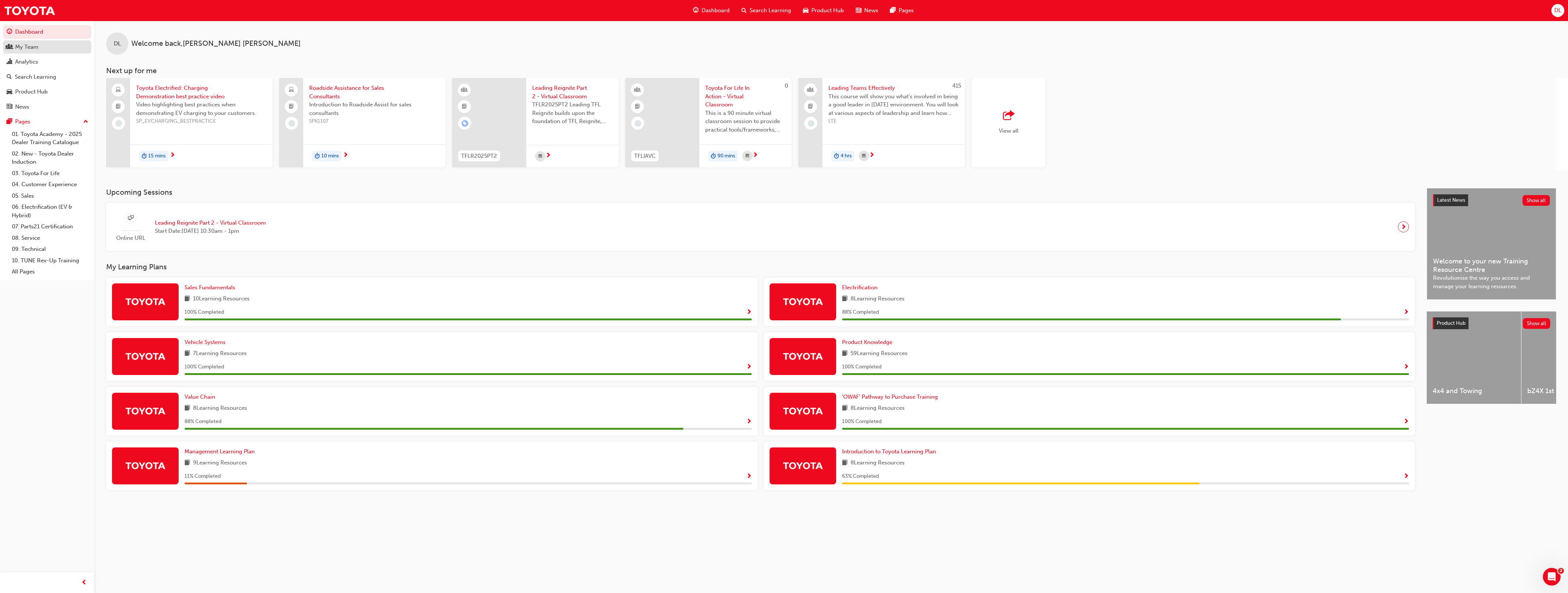
click at [30, 45] on div "My Team" at bounding box center [27, 47] width 23 height 9
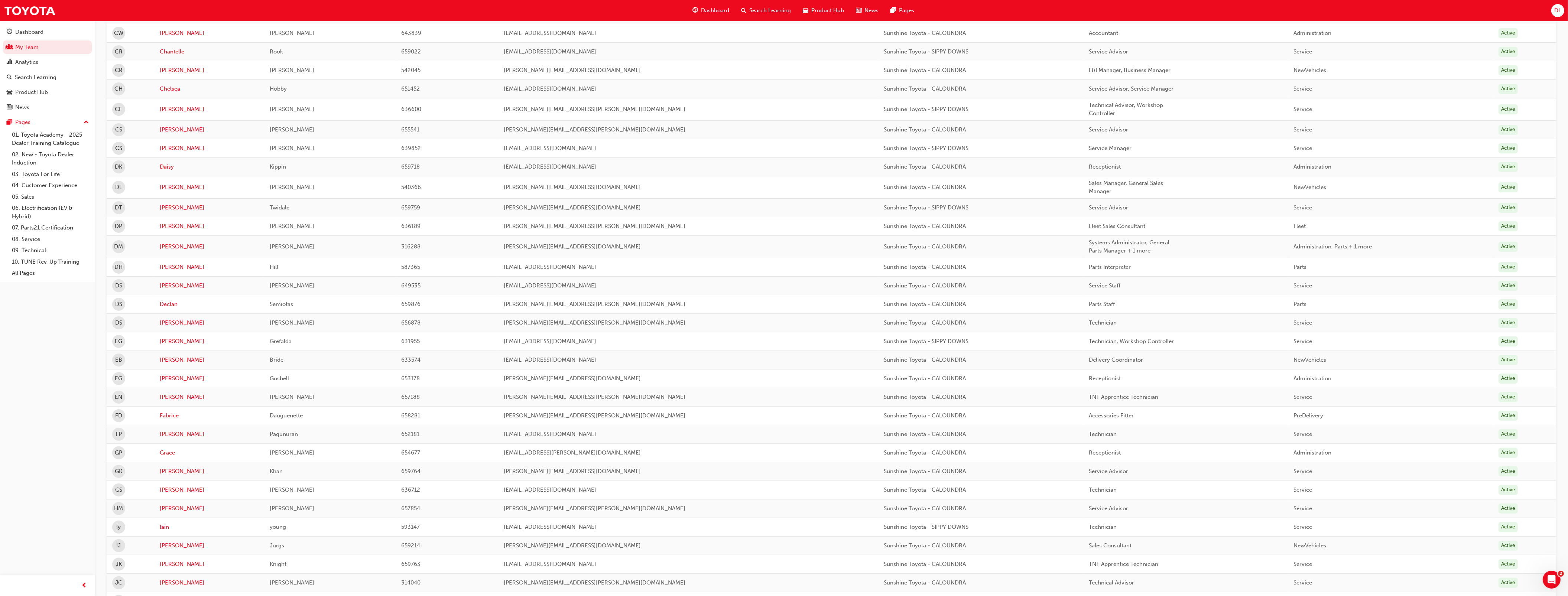
scroll to position [619, 0]
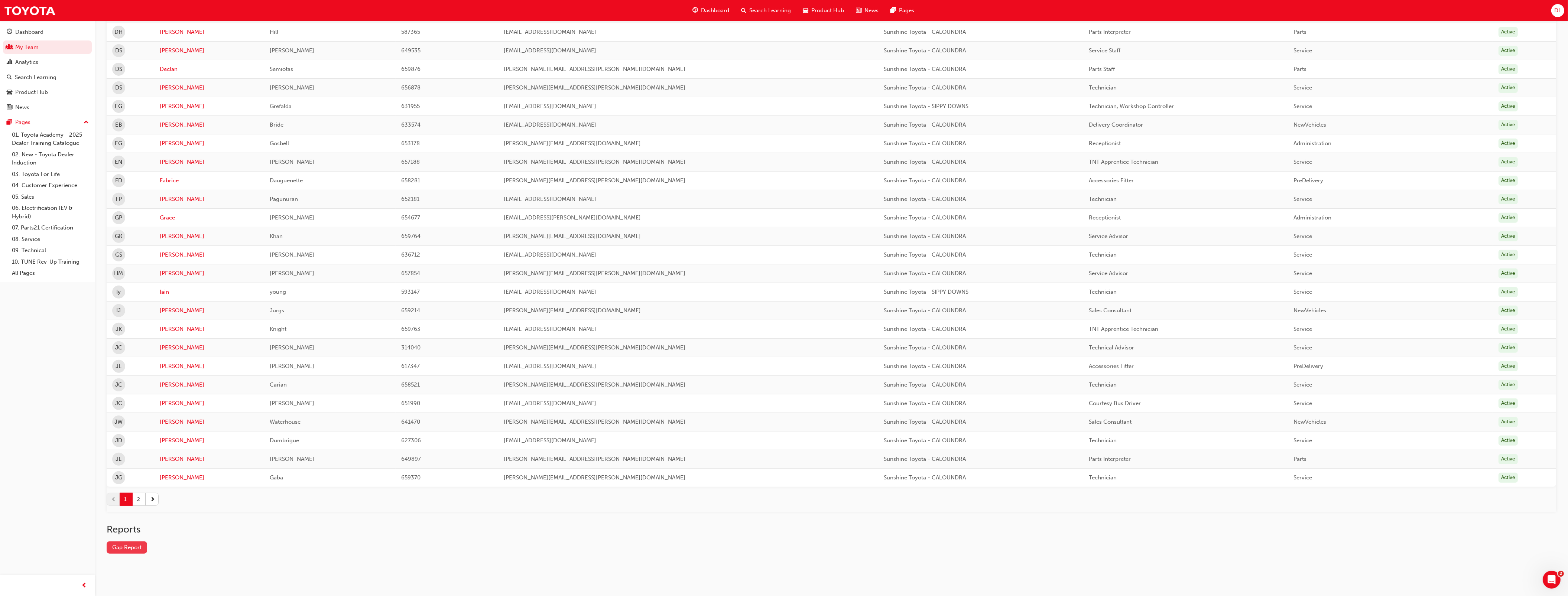
click at [135, 545] on link "Gap Report" at bounding box center [127, 548] width 40 height 12
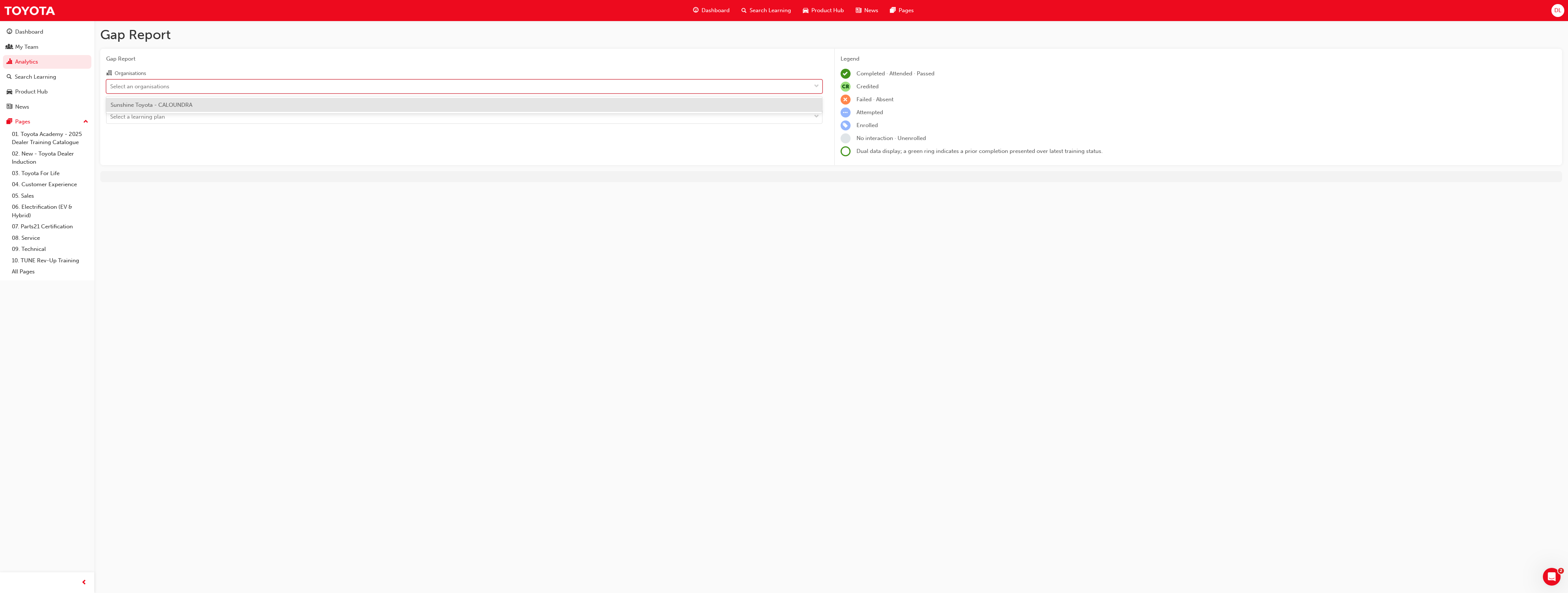
click at [156, 86] on div "Select an organisations" at bounding box center [139, 86] width 59 height 9
click at [111, 86] on input "Organisations option Sunshine Toyota - CALOUNDRA focused, 1 of 1. 1 result avai…" at bounding box center [110, 86] width 1 height 6
click at [154, 137] on div "Gap Report Organisations option Sunshine Toyota - CALOUNDRA focused, 1 of 1. 1 …" at bounding box center [464, 107] width 728 height 117
click at [162, 93] on div "Select an organisations" at bounding box center [464, 86] width 716 height 14
click at [111, 89] on input "Organisations option Sunshine Toyota - CALOUNDRA focused, 1 of 1. 1 result avai…" at bounding box center [110, 86] width 1 height 6
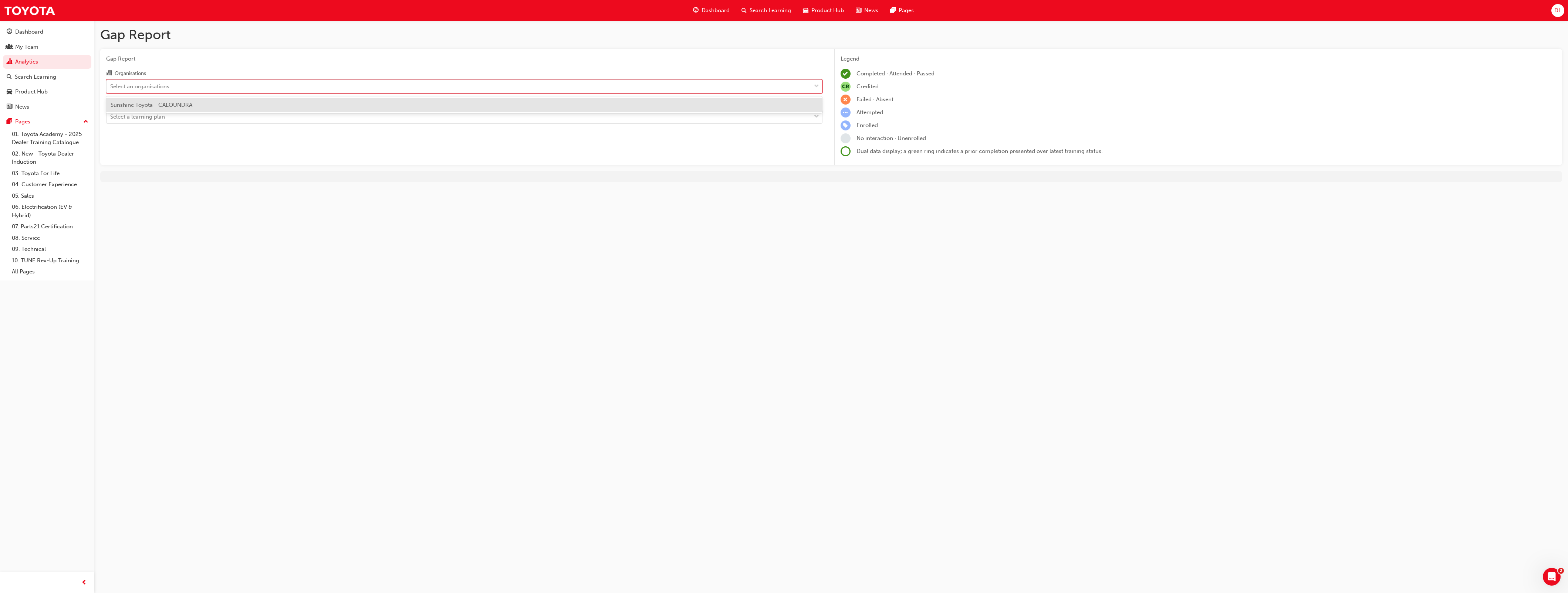
click at [156, 106] on span "Sunshine Toyota - CALOUNDRA" at bounding box center [152, 105] width 82 height 7
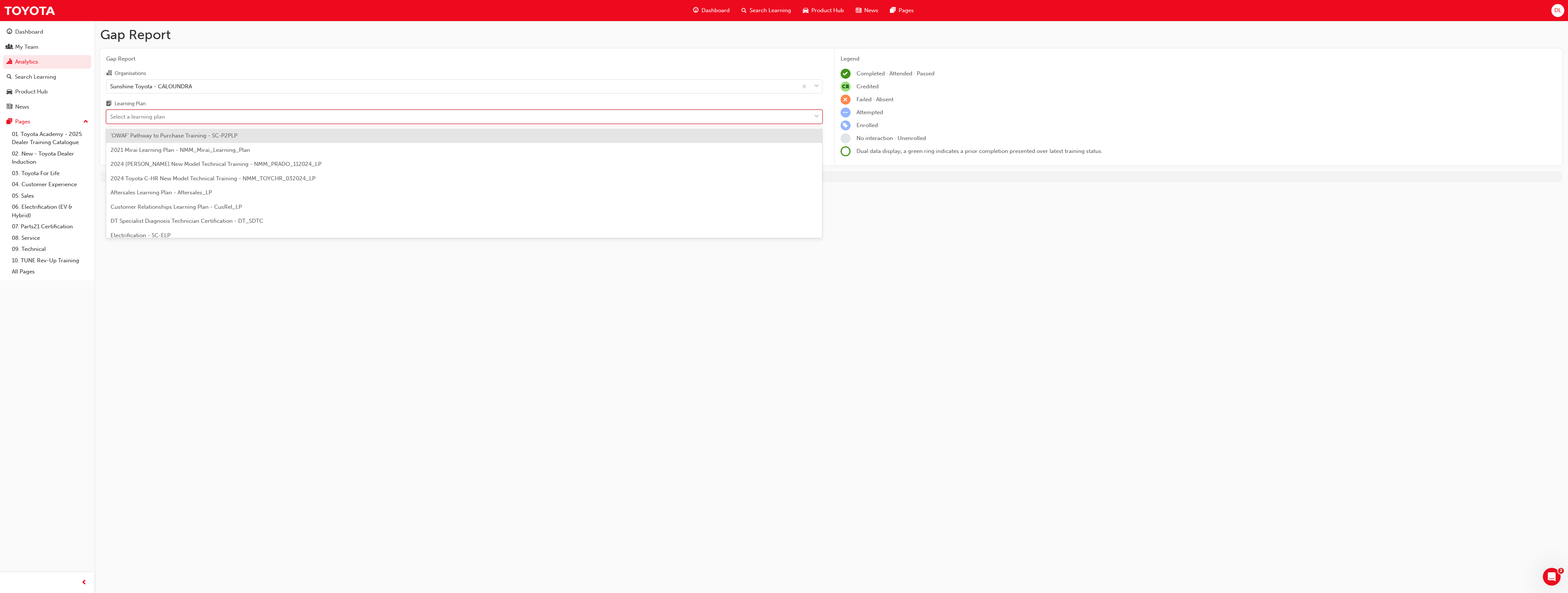
click at [156, 112] on div "Select a learning plan" at bounding box center [458, 117] width 704 height 13
click at [111, 114] on input "Learning Plan option 'OWAF' Pathway to Purchase Training - SC-P2PLP focused, 1 …" at bounding box center [110, 117] width 1 height 6
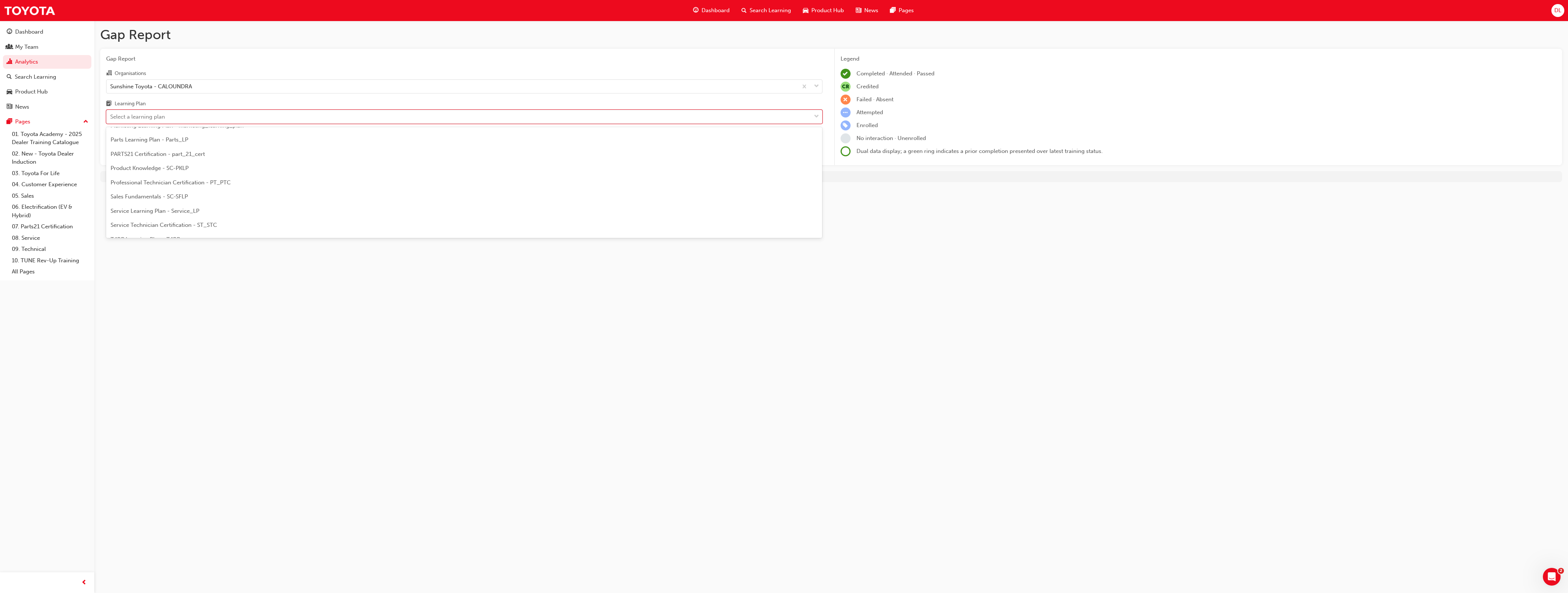
scroll to position [165, 0]
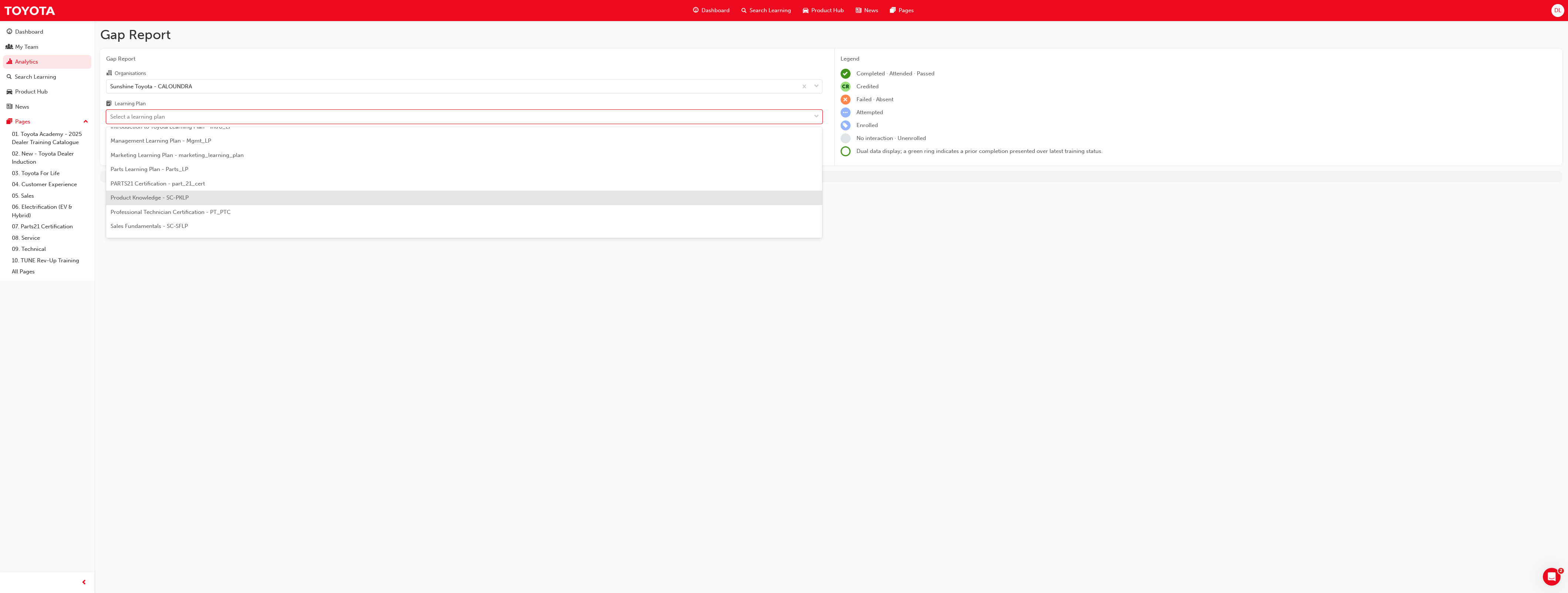
click at [174, 198] on span "Product Knowledge - SC-PKLP" at bounding box center [150, 198] width 78 height 7
click at [212, 265] on div "Gap Report Gap Report Organisations Sunshine Toyota - CALOUNDRA Learning Plan o…" at bounding box center [784, 296] width 1568 height 593
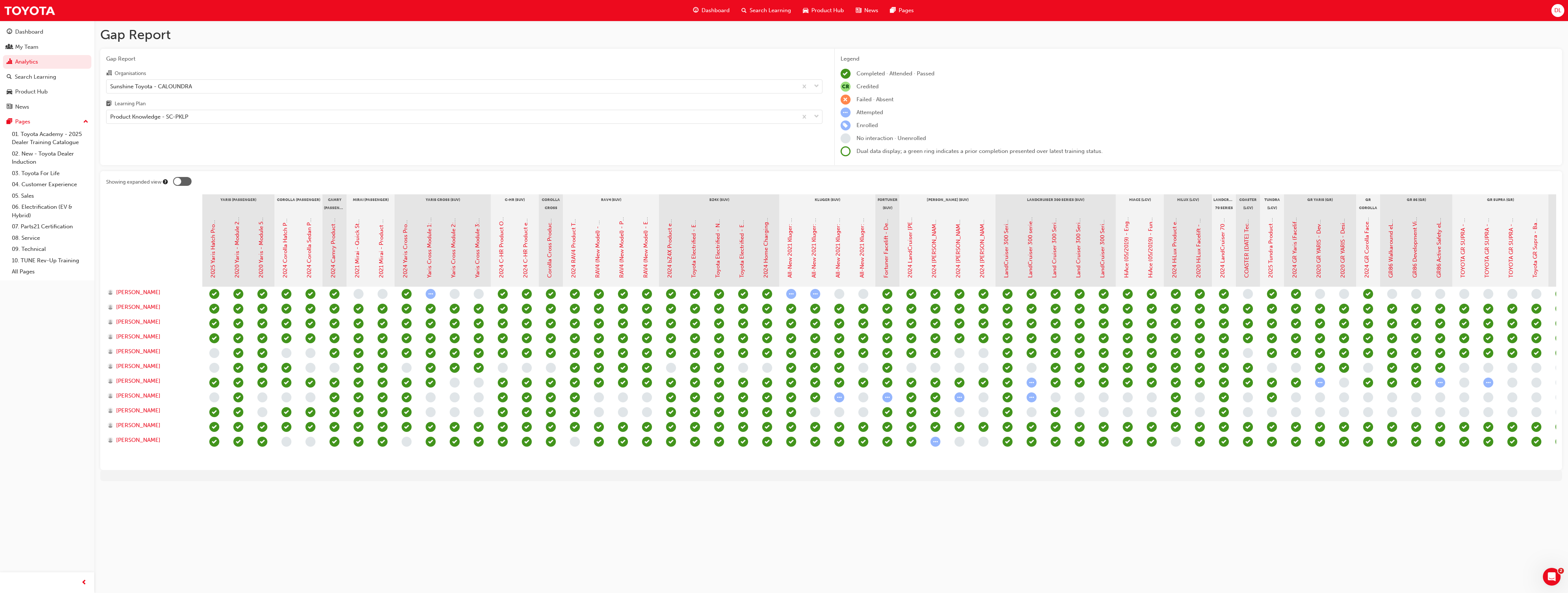
drag, startPoint x: 1214, startPoint y: 471, endPoint x: 1281, endPoint y: 464, distance: 67.4
click at [1281, 464] on div "Showing expanded view Yaris (Passenger) Corolla (Passenger) Camry (Passenger) M…" at bounding box center [831, 321] width 1462 height 299
click at [176, 120] on div "Product Knowledge - SC-PKLP" at bounding box center [149, 117] width 78 height 9
click at [111, 120] on input "Learning Plan Product Knowledge - SC-PKLP" at bounding box center [110, 117] width 1 height 6
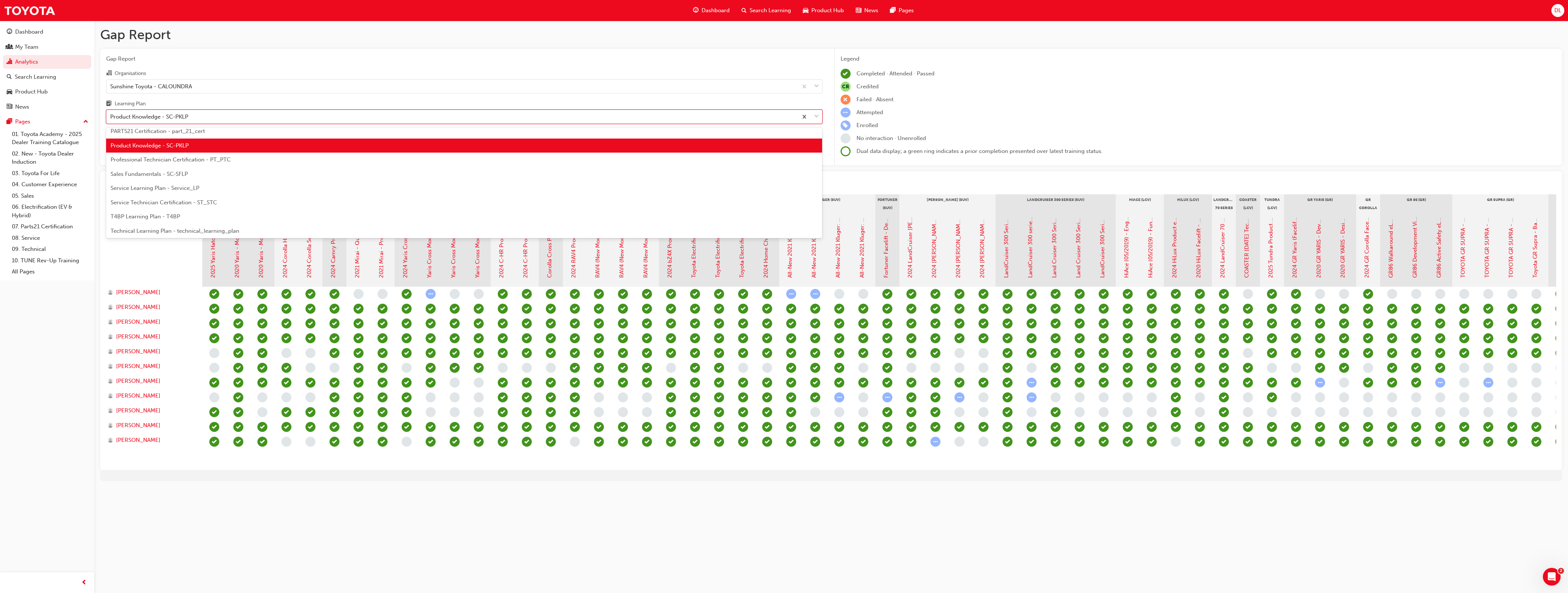
scroll to position [304, 0]
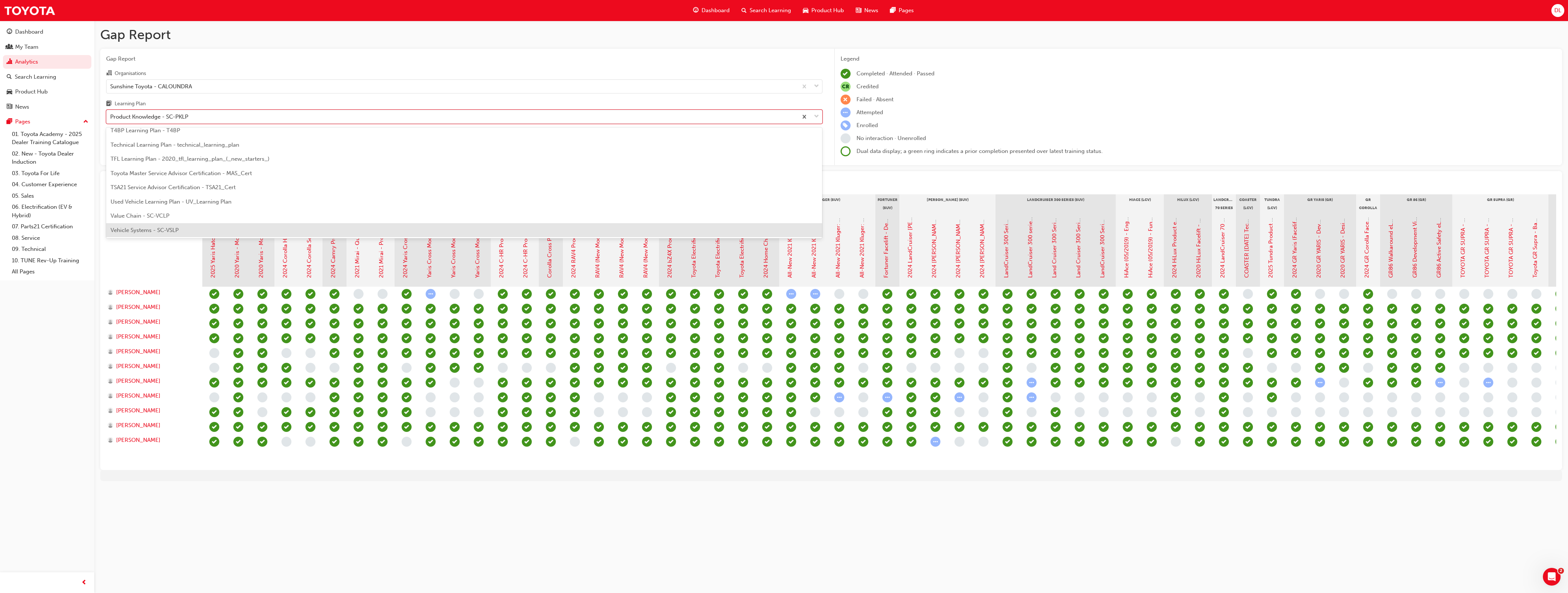
click at [167, 224] on div "Vehicle Systems - SC-VSLP" at bounding box center [464, 231] width 716 height 15
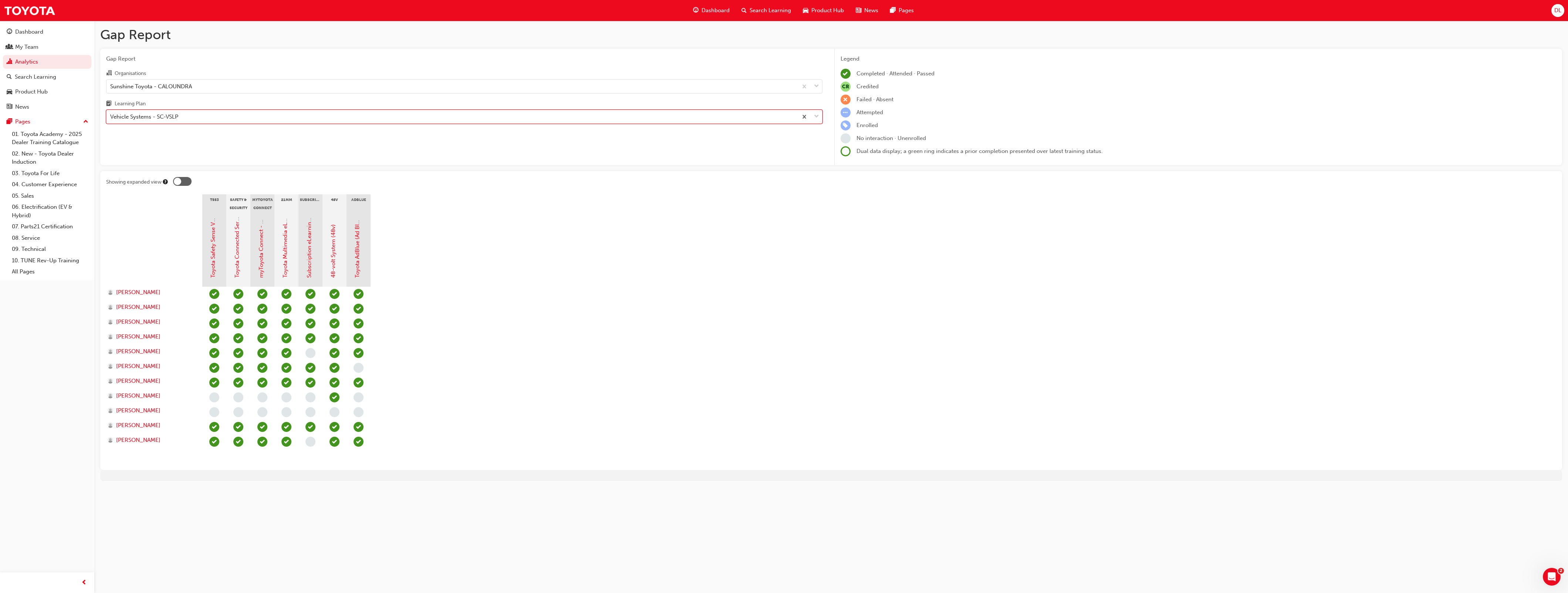
click at [231, 119] on div "Vehicle Systems - SC-VSLP" at bounding box center [452, 117] width 691 height 13
click at [111, 119] on input "Learning Plan option Vehicle Systems - SC-VSLP, selected. 0 results available. …" at bounding box center [110, 117] width 1 height 6
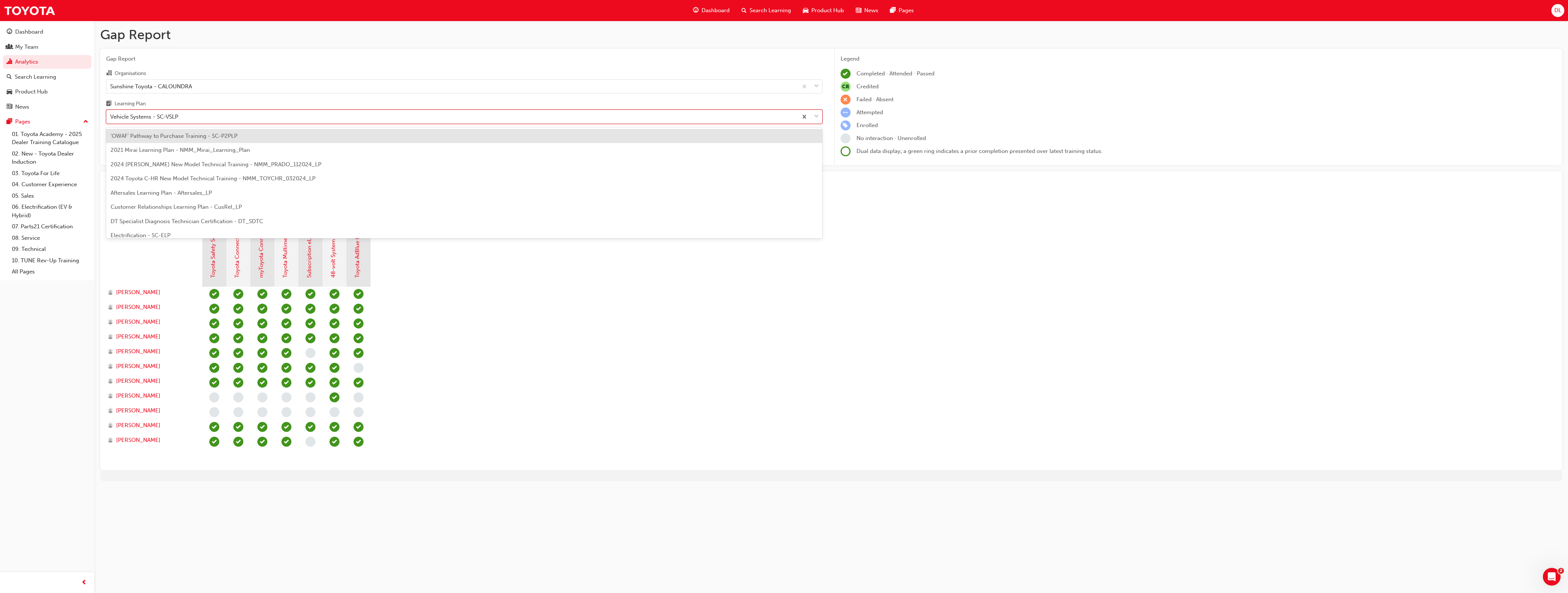
scroll to position [304, 0]
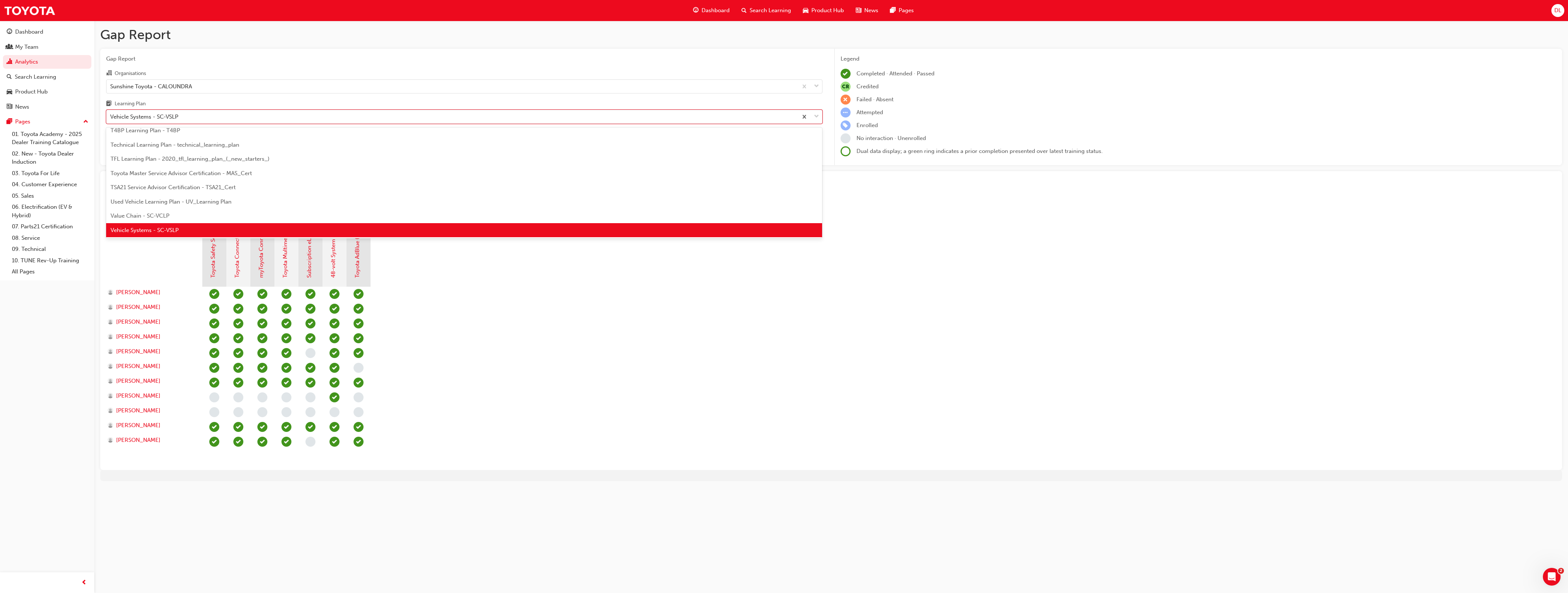
click at [175, 210] on div "Value Chain - SC-VCLP" at bounding box center [464, 216] width 716 height 15
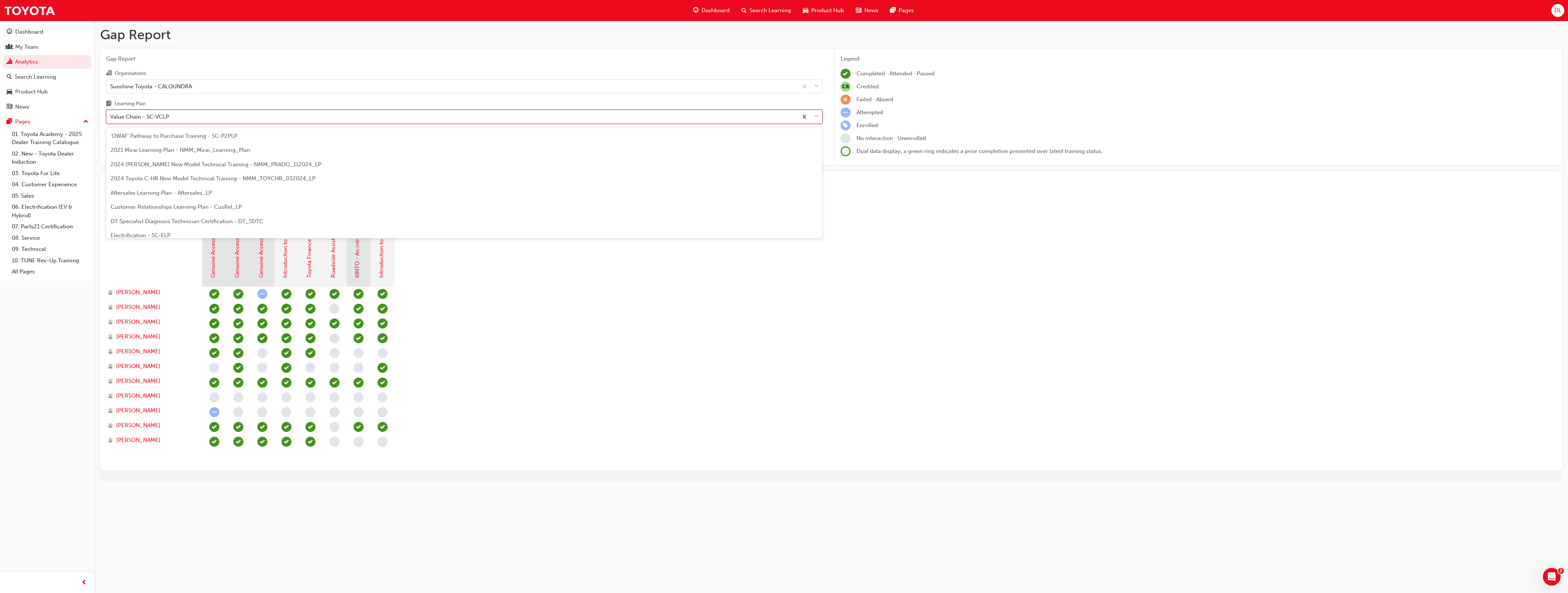
click at [214, 118] on div "Value Chain - SC-VCLP" at bounding box center [452, 117] width 691 height 13
click at [111, 118] on input "Learning Plan option Value Chain - SC-VCLP, selected. option Value Chain - SC-V…" at bounding box center [110, 117] width 1 height 6
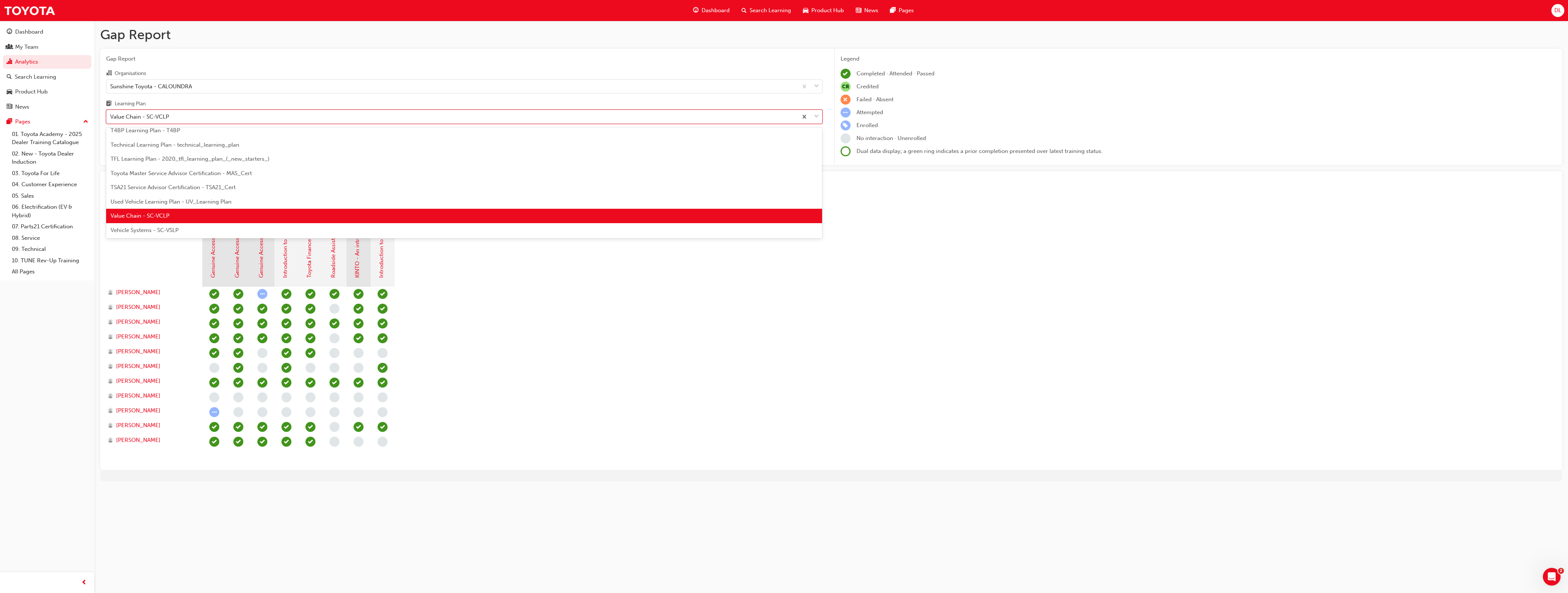
click at [141, 224] on div "Vehicle Systems - SC-VSLP" at bounding box center [464, 231] width 716 height 15
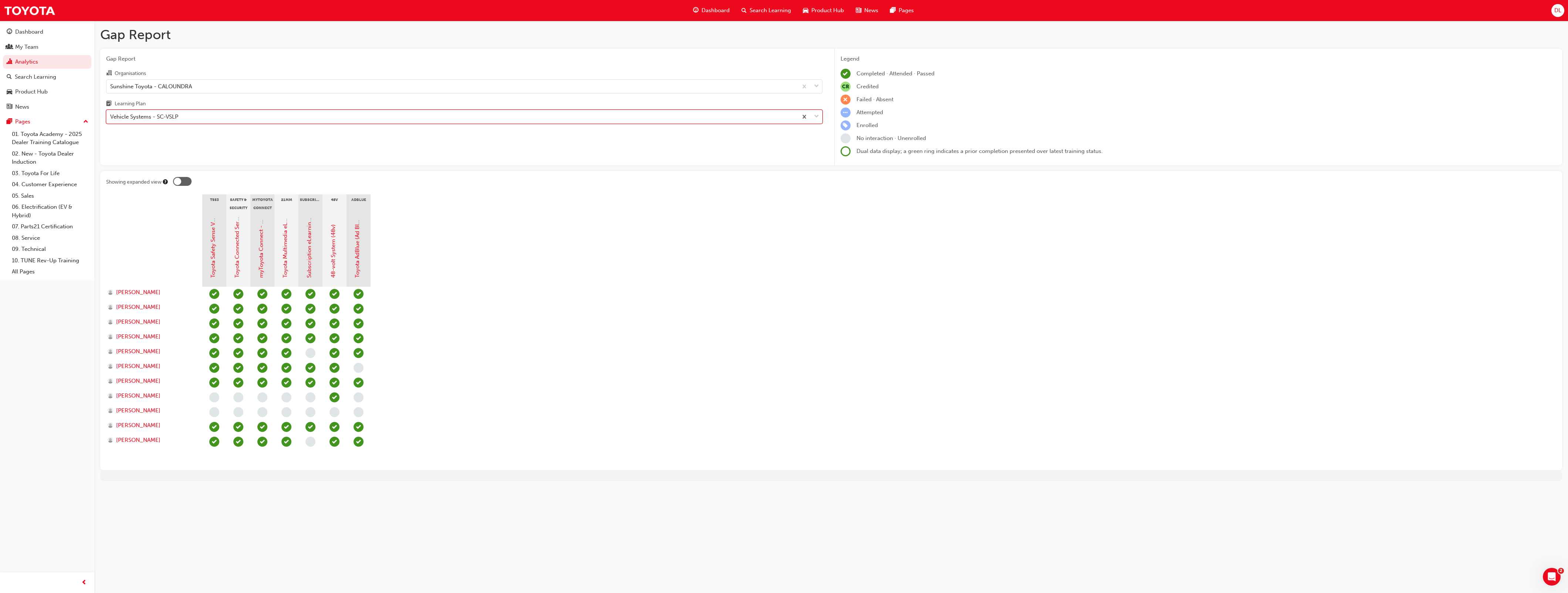
click at [171, 121] on div "Vehicle Systems - SC-VSLP" at bounding box center [144, 117] width 68 height 9
click at [111, 120] on input "Learning Plan option Vehicle Systems - SC-VSLP, selected. 0 results available. …" at bounding box center [110, 117] width 1 height 6
click at [199, 516] on div "Gap Report Gap Report Organisations Sunshine Toyota - CALOUNDRA Learning Plan V…" at bounding box center [784, 296] width 1568 height 593
click at [175, 116] on div "Vehicle Systems - SC-VSLP" at bounding box center [144, 117] width 68 height 9
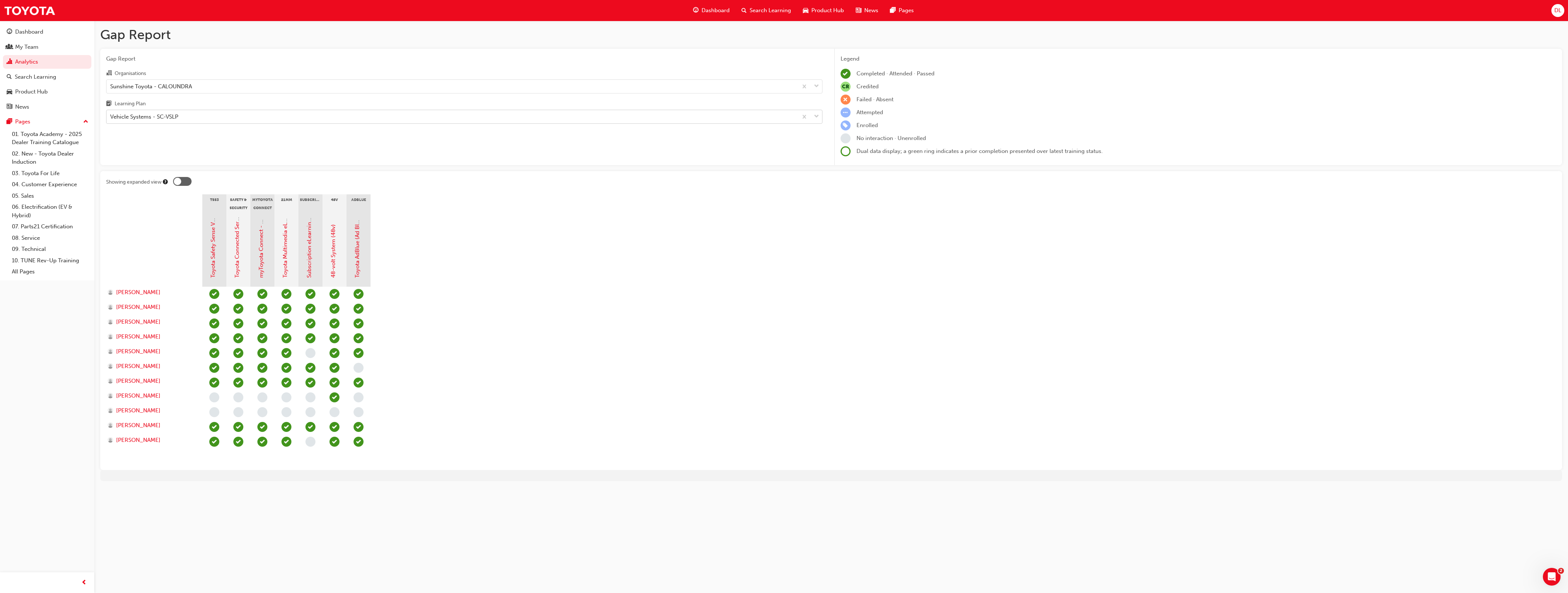
click at [111, 116] on input "Learning Plan Vehicle Systems - SC-VSLP" at bounding box center [110, 117] width 1 height 6
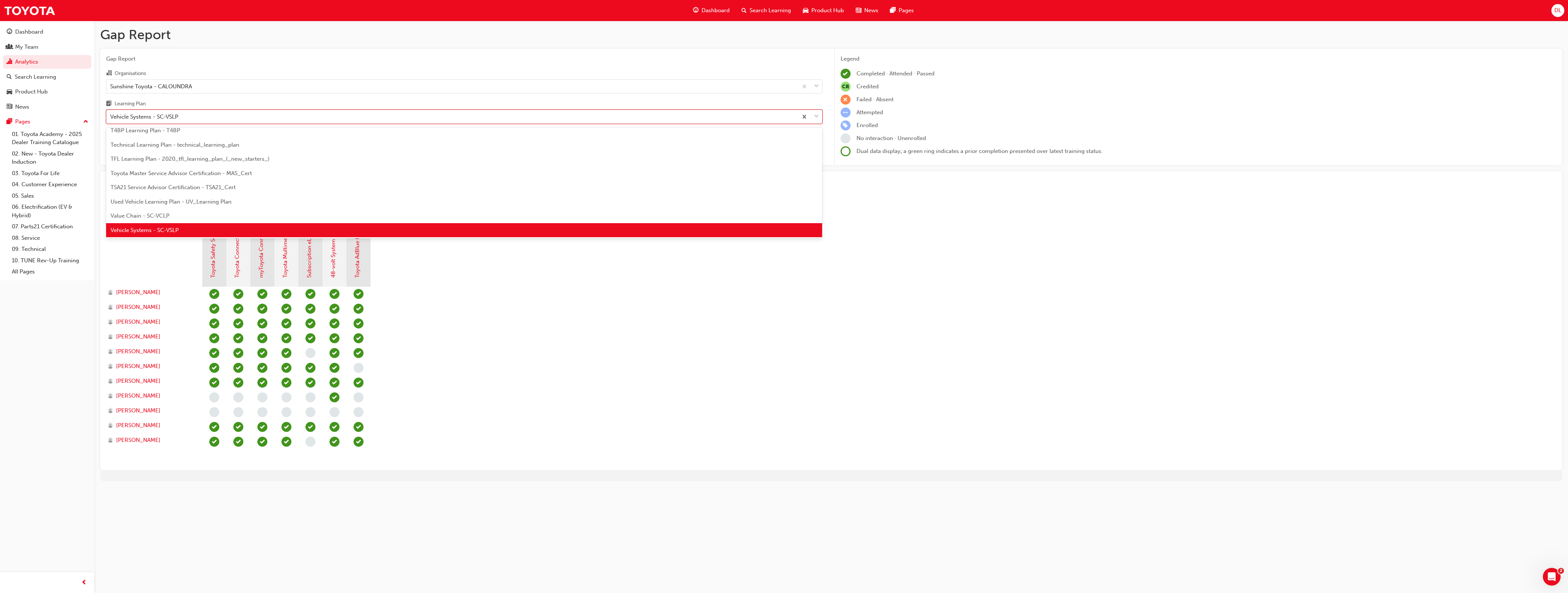
click at [472, 547] on div "Gap Report Gap Report Organisations Sunshine Toyota - CALOUNDRA Learning Plan o…" at bounding box center [784, 296] width 1568 height 593
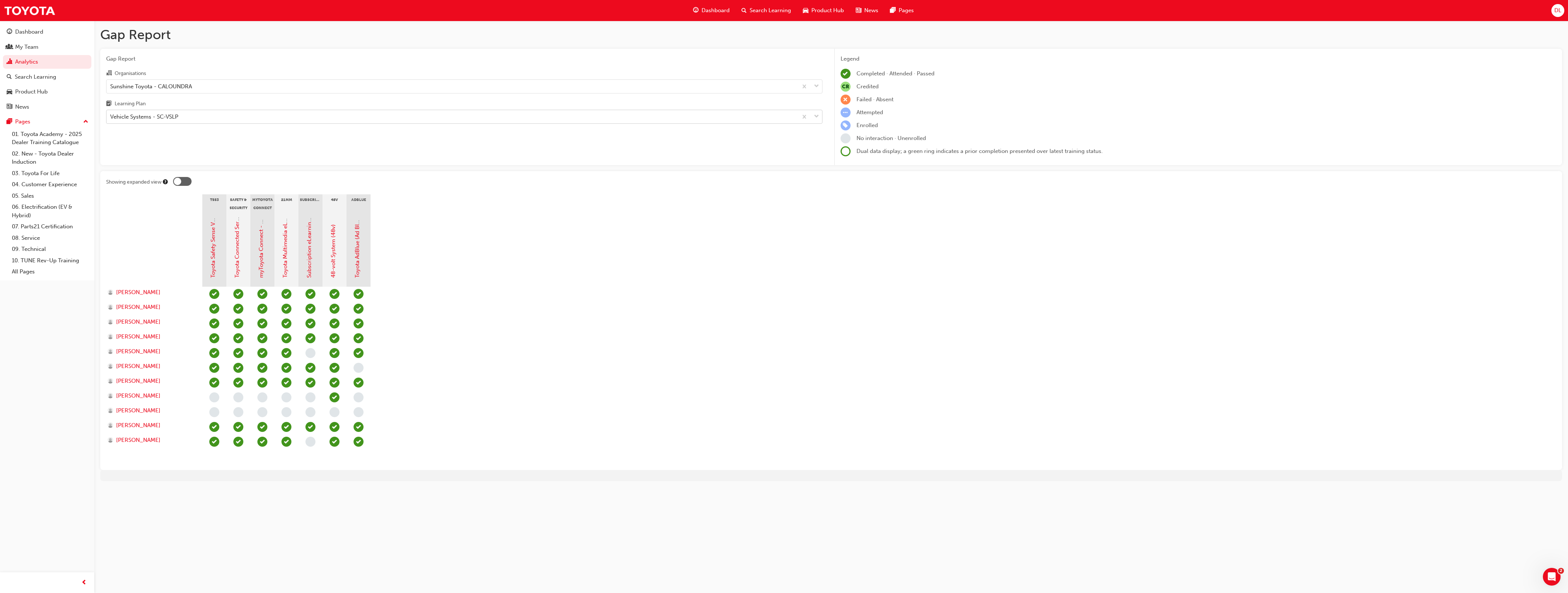
click at [178, 117] on div "Vehicle Systems - SC-VSLP" at bounding box center [452, 117] width 691 height 13
click at [111, 117] on input "Learning Plan Vehicle Systems - SC-VSLP" at bounding box center [110, 117] width 1 height 6
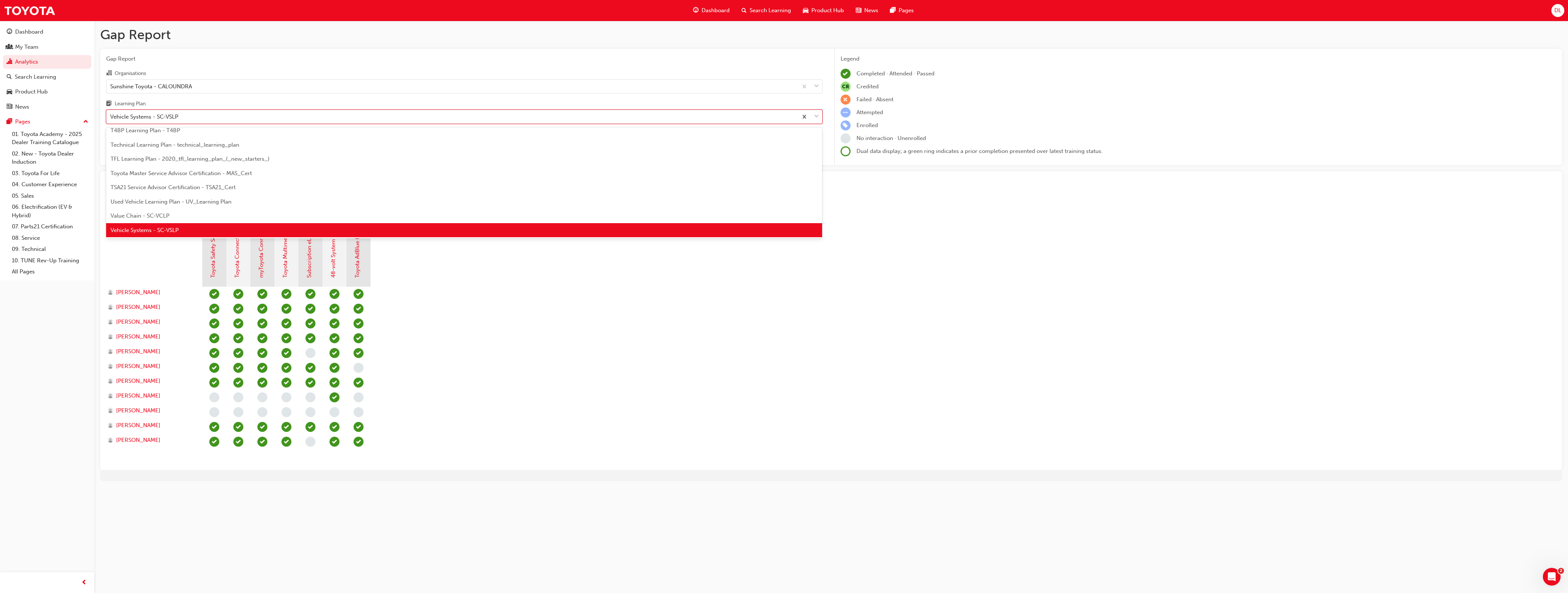
click at [160, 216] on span "Value Chain - SC-VCLP" at bounding box center [140, 215] width 59 height 7
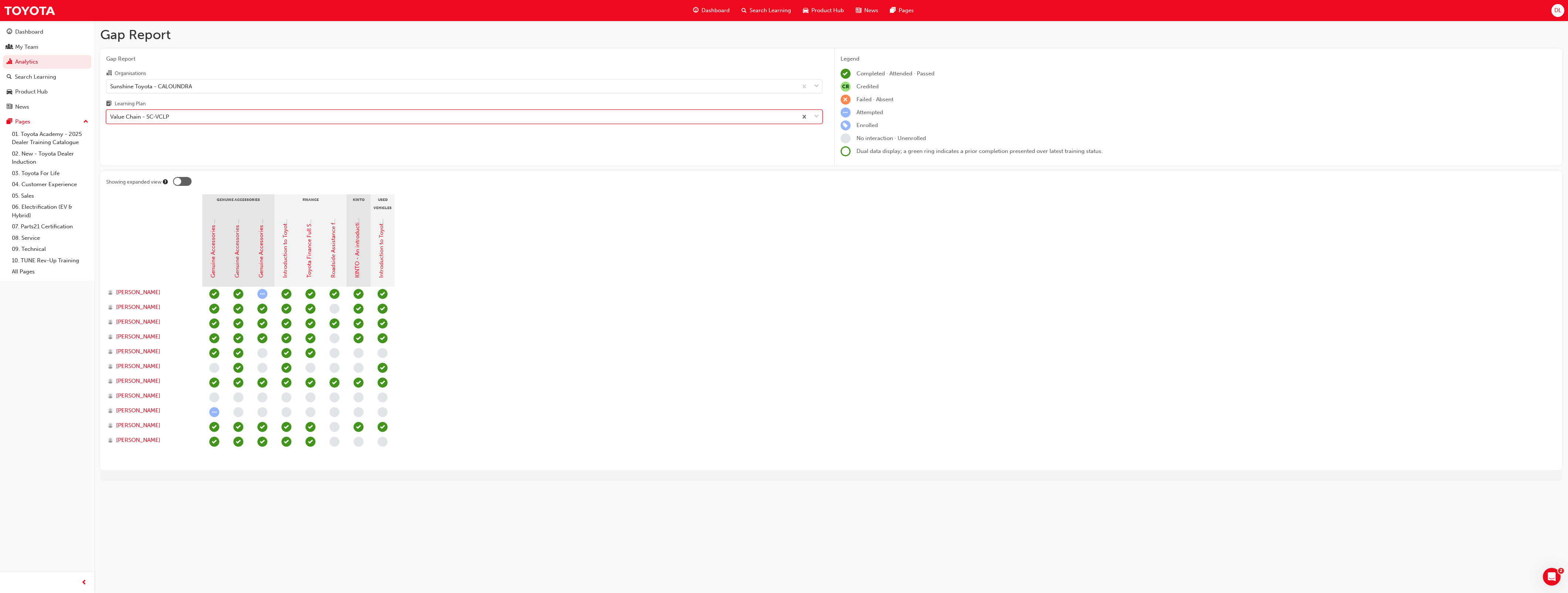
click at [184, 114] on div "Value Chain - SC-VCLP" at bounding box center [452, 117] width 691 height 13
click at [111, 114] on input "Learning Plan option Value Chain - SC-VCLP, selected. 0 results available. Sele…" at bounding box center [110, 117] width 1 height 6
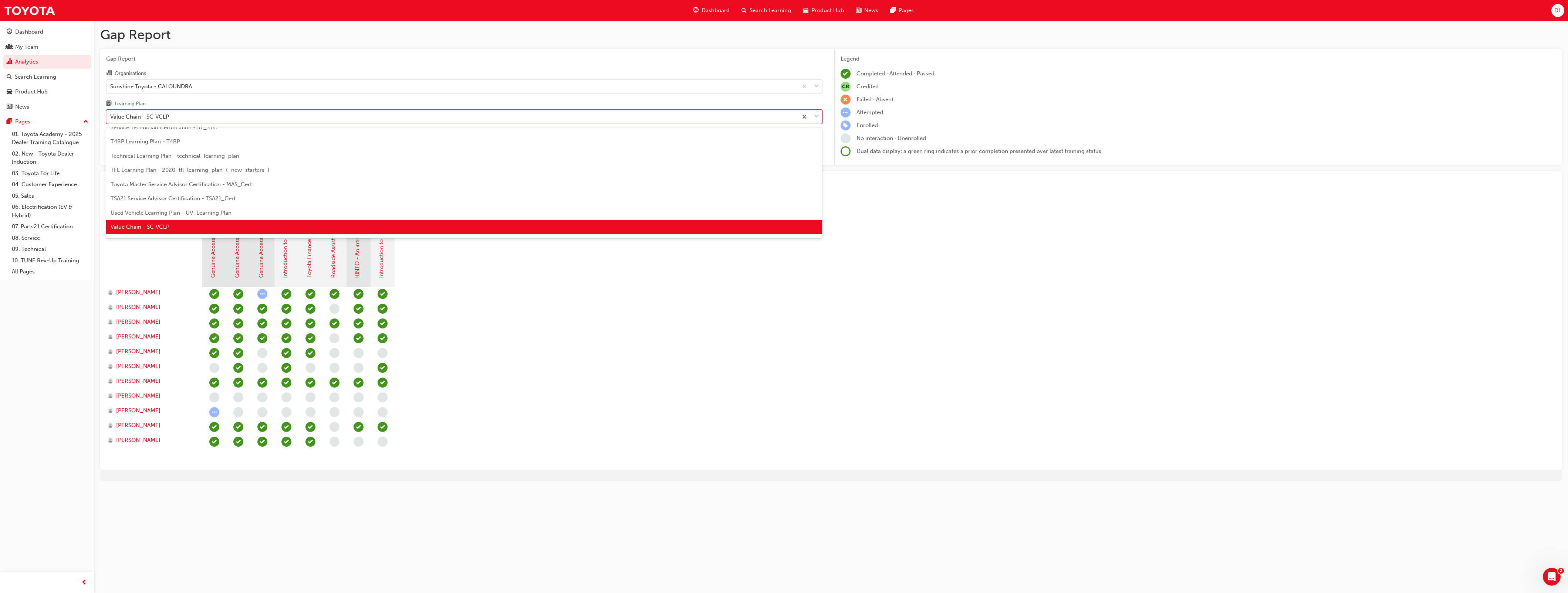
scroll to position [304, 0]
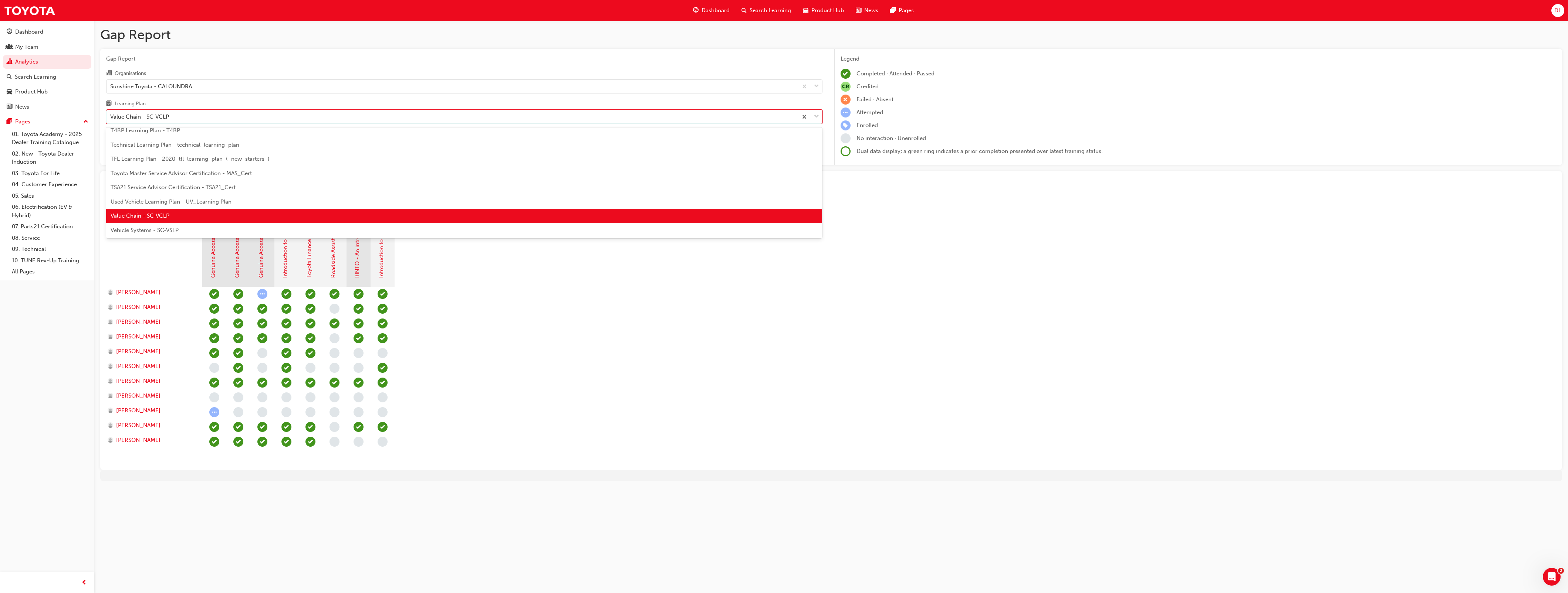
click at [142, 227] on span "Vehicle Systems - SC-VSLP" at bounding box center [145, 230] width 68 height 7
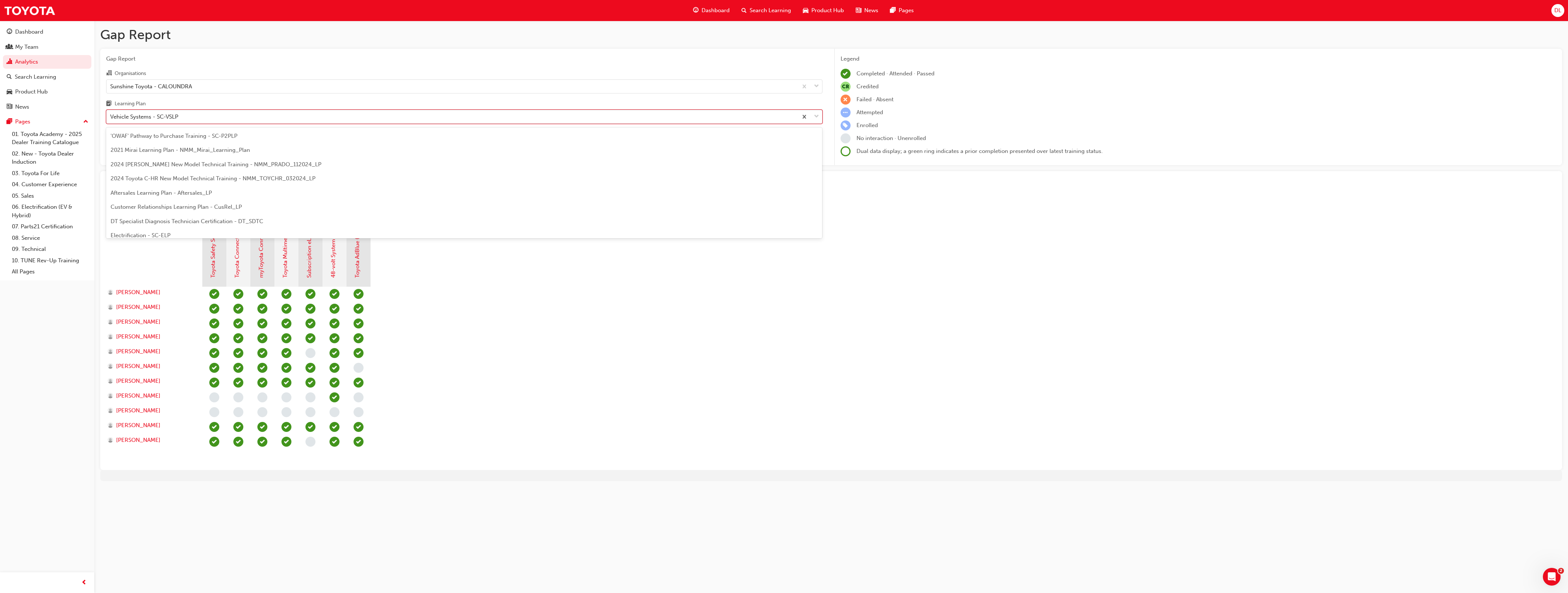
click at [203, 114] on div "Vehicle Systems - SC-VSLP" at bounding box center [452, 117] width 691 height 13
click at [111, 114] on input "Learning Plan option Vehicle Systems - SC-VSLP, selected. option Vehicle System…" at bounding box center [110, 117] width 1 height 6
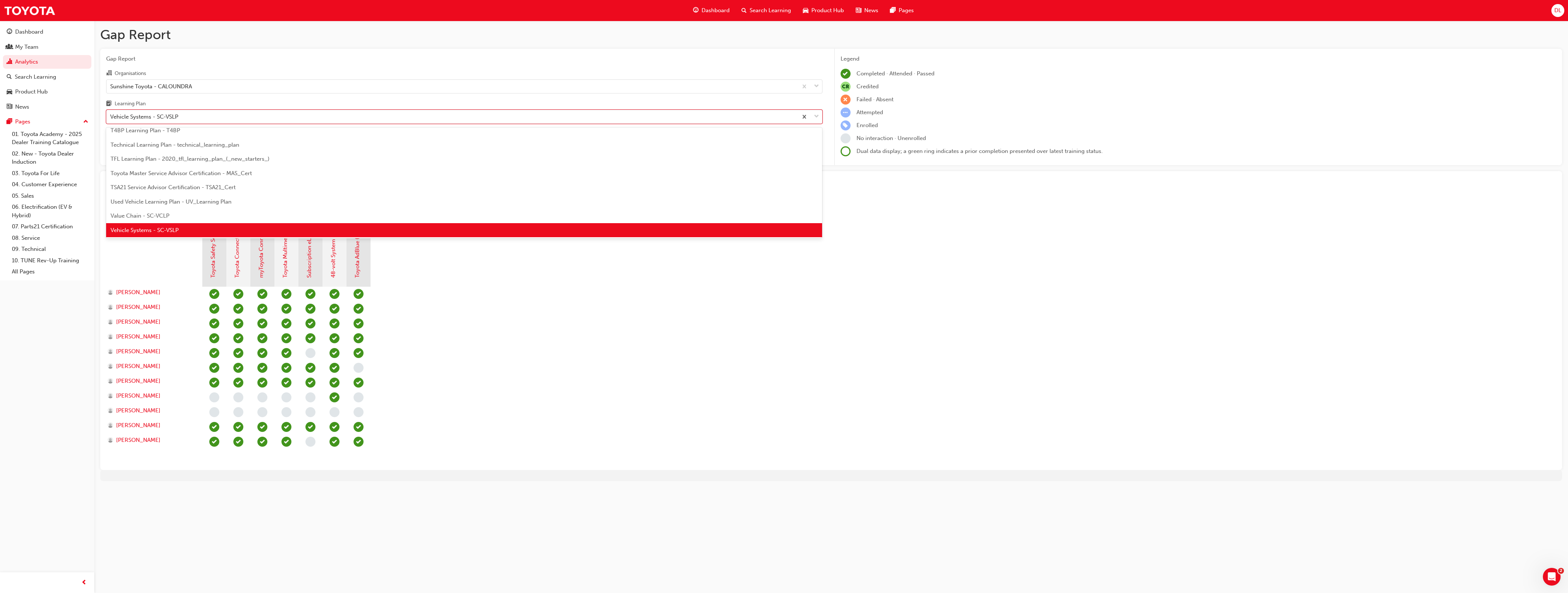
click at [155, 212] on span "Value Chain - SC-VCLP" at bounding box center [140, 215] width 59 height 7
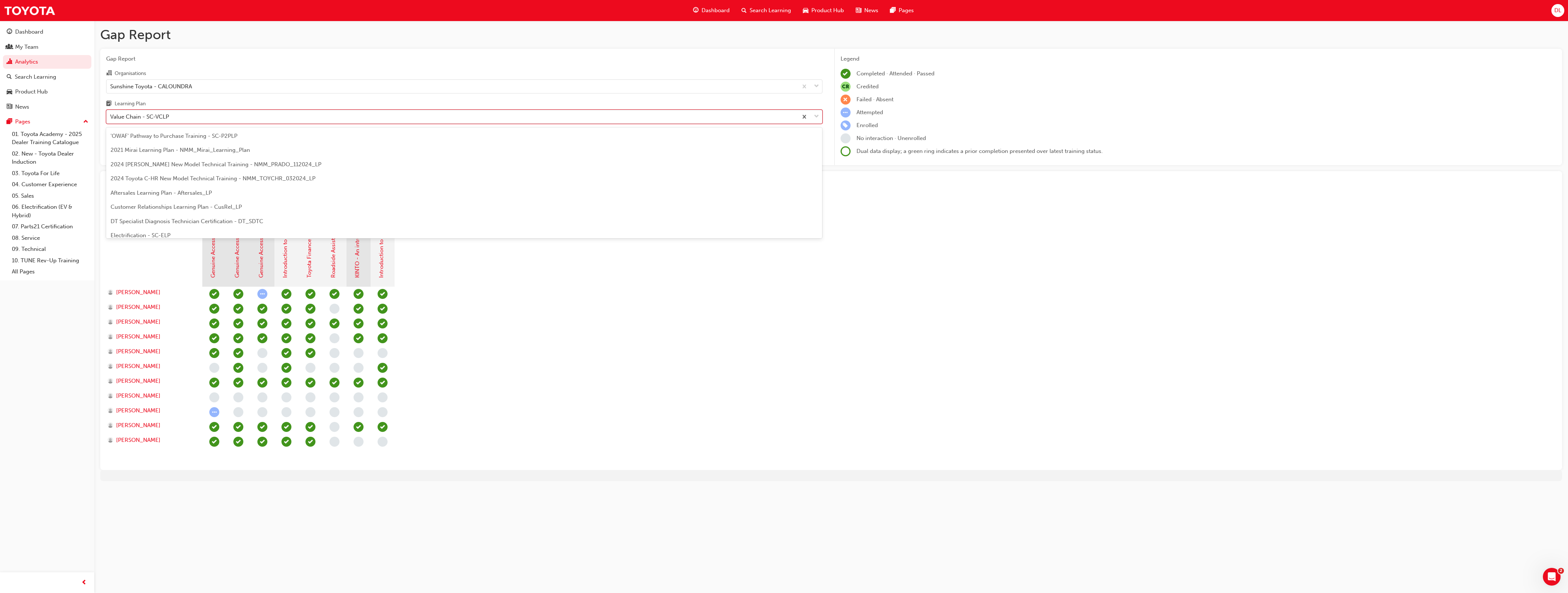
click at [163, 119] on div "Value Chain - SC-VCLP" at bounding box center [139, 117] width 59 height 9
click at [111, 119] on input "Learning Plan option Value Chain - SC-VCLP, selected. option Value Chain - SC-V…" at bounding box center [110, 117] width 1 height 6
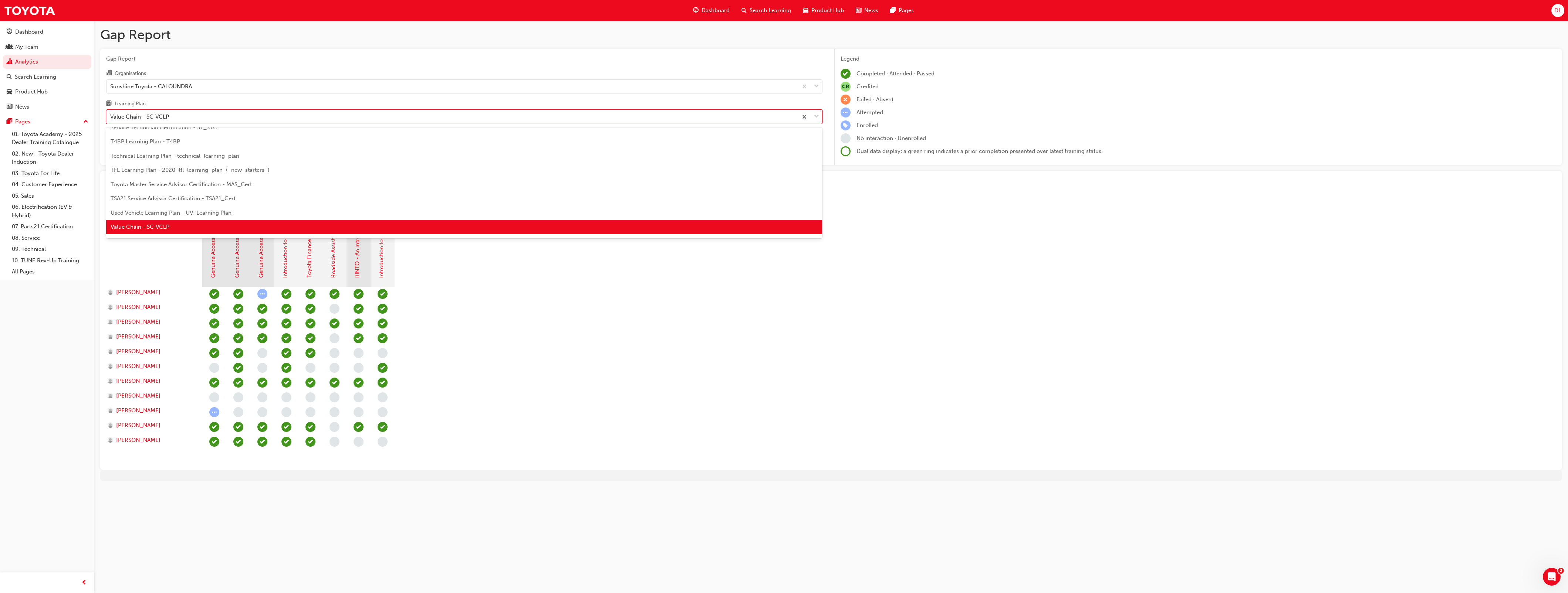
scroll to position [304, 0]
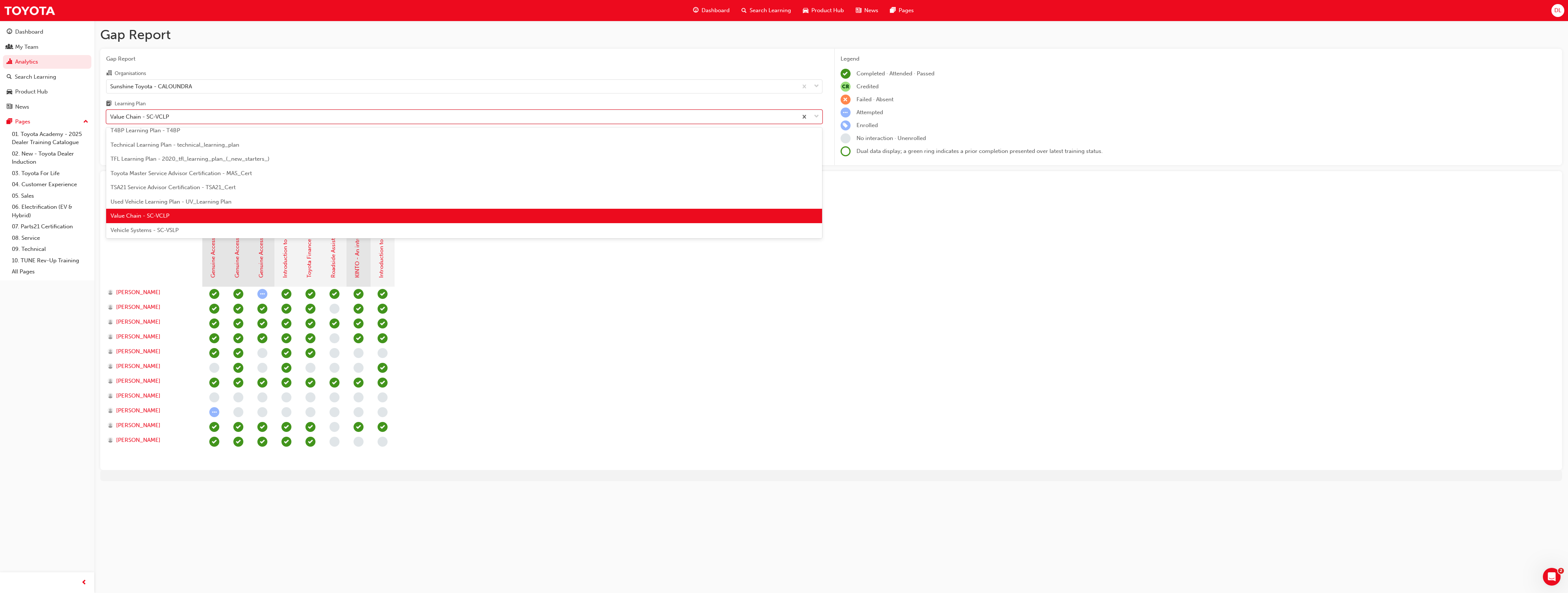
click at [161, 228] on span "Vehicle Systems - SC-VSLP" at bounding box center [145, 230] width 68 height 7
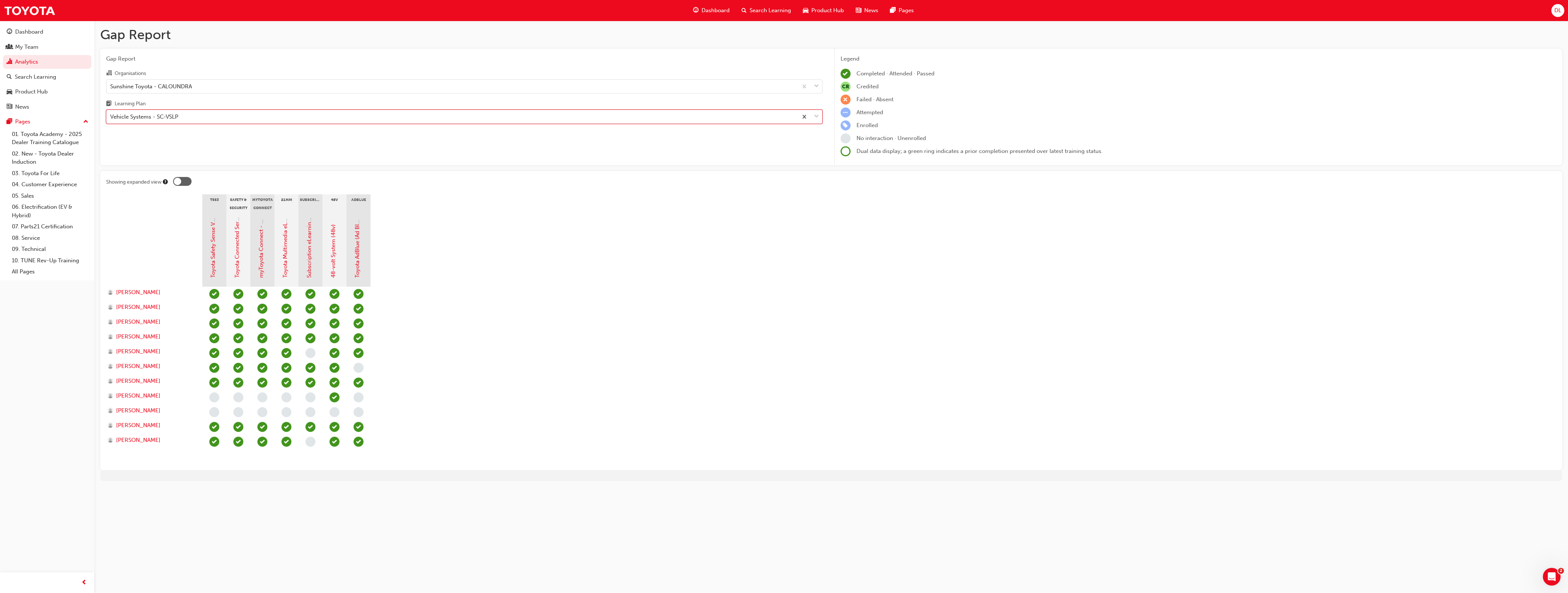
click at [228, 108] on div "Learning Plan" at bounding box center [464, 105] width 716 height 11
click at [111, 114] on input "Learning Plan option Vehicle Systems - SC-VSLP, selected. 0 results available. …" at bounding box center [110, 117] width 1 height 6
click at [217, 116] on div "Vehicle Systems - SC-VSLP" at bounding box center [452, 117] width 691 height 13
click at [111, 116] on input "Learning Plan option Vehicle Systems - SC-VSLP, selected. 0 results available. …" at bounding box center [110, 117] width 1 height 6
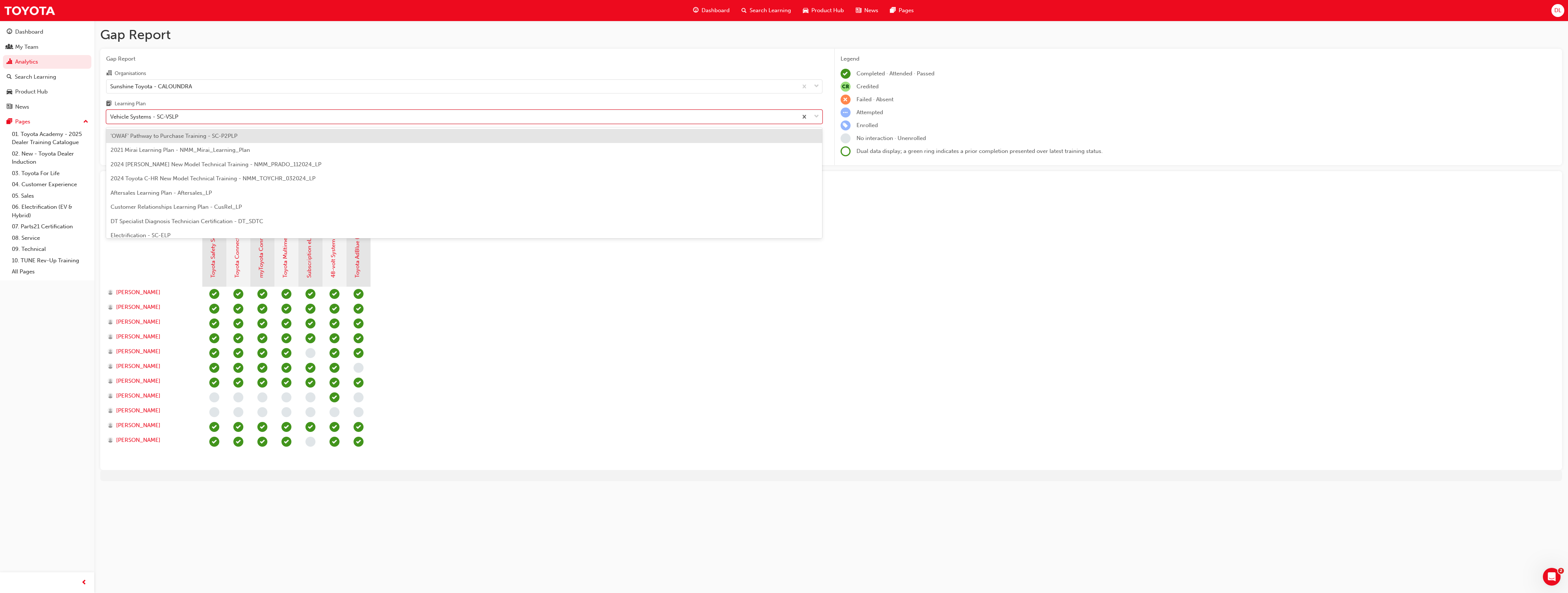
scroll to position [304, 0]
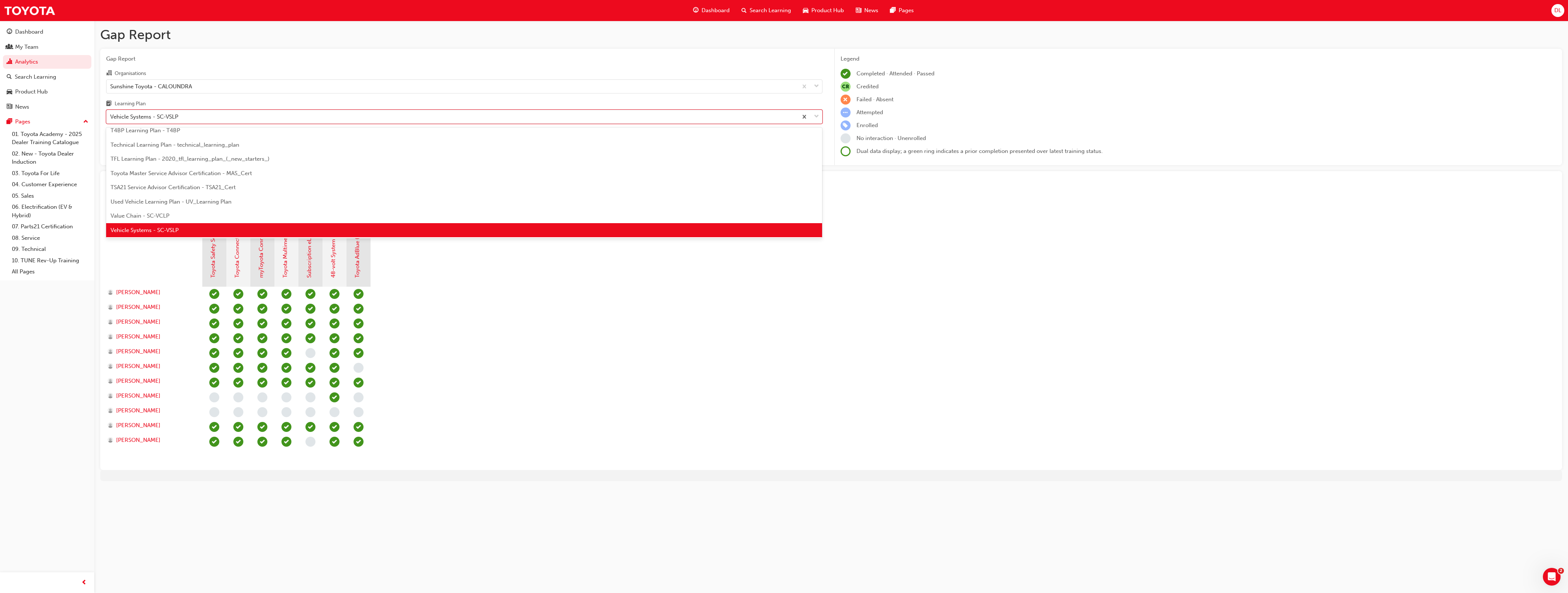
click at [174, 212] on div "Value Chain - SC-VCLP" at bounding box center [464, 216] width 716 height 15
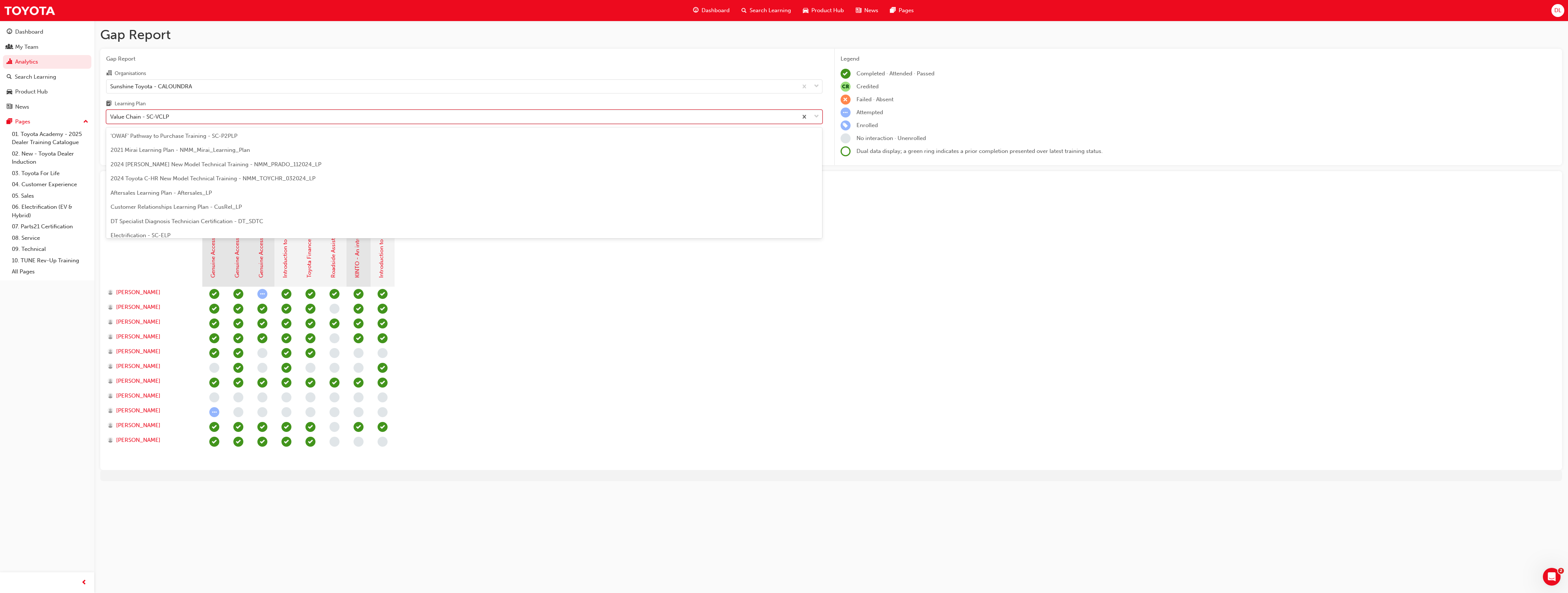
click at [169, 114] on div "Value Chain - SC-VCLP" at bounding box center [452, 117] width 691 height 13
click at [111, 114] on input "Learning Plan option Value Chain - SC-VCLP, selected. option Value Chain - SC-V…" at bounding box center [110, 117] width 1 height 6
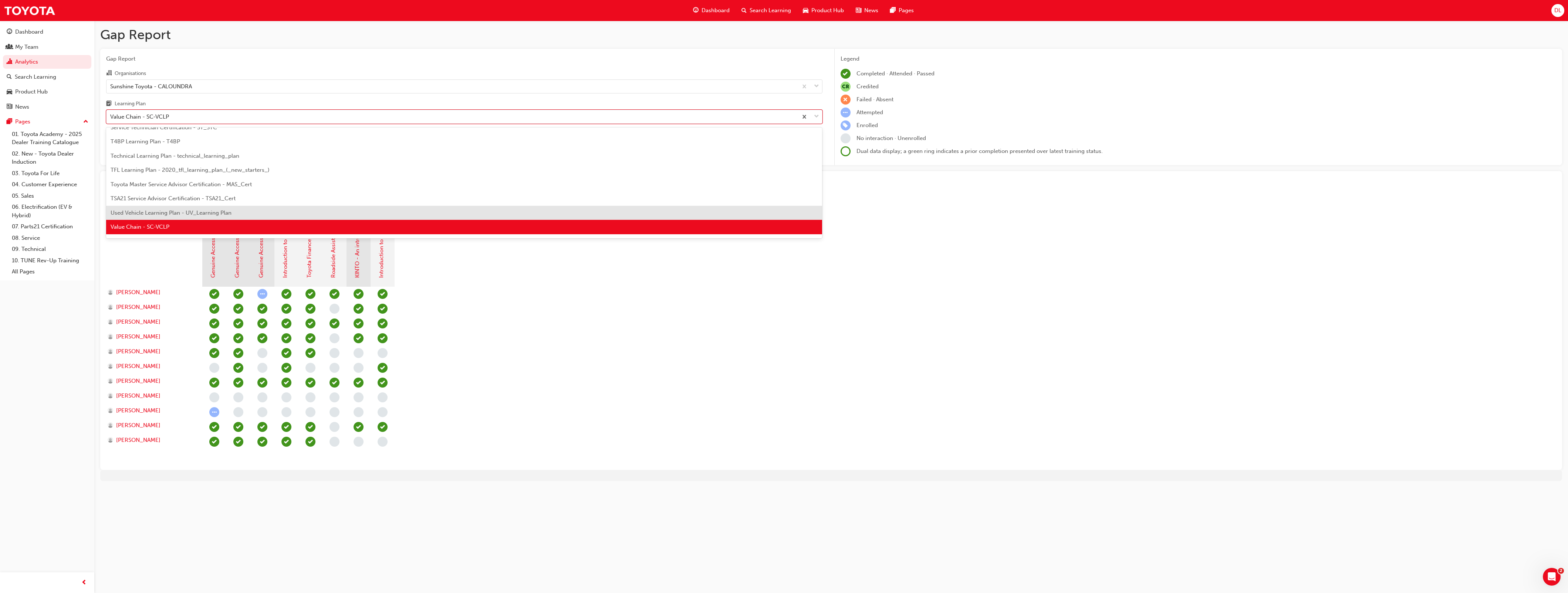
click at [166, 212] on span "Used Vehicle Learning Plan - UV_Learning Plan" at bounding box center [171, 212] width 121 height 7
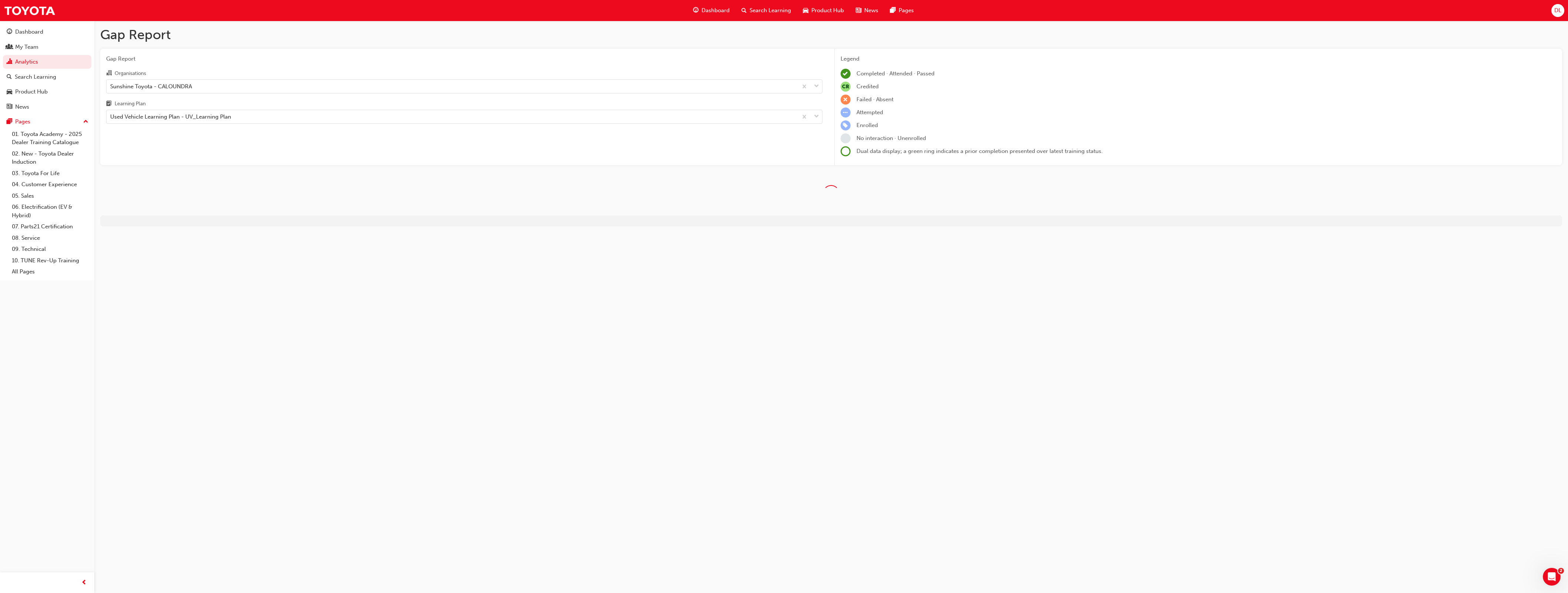
click at [147, 109] on div "Learning Plan" at bounding box center [464, 105] width 716 height 11
click at [111, 114] on input "Learning Plan Used Vehicle Learning Plan - UV_Learning Plan" at bounding box center [110, 117] width 1 height 6
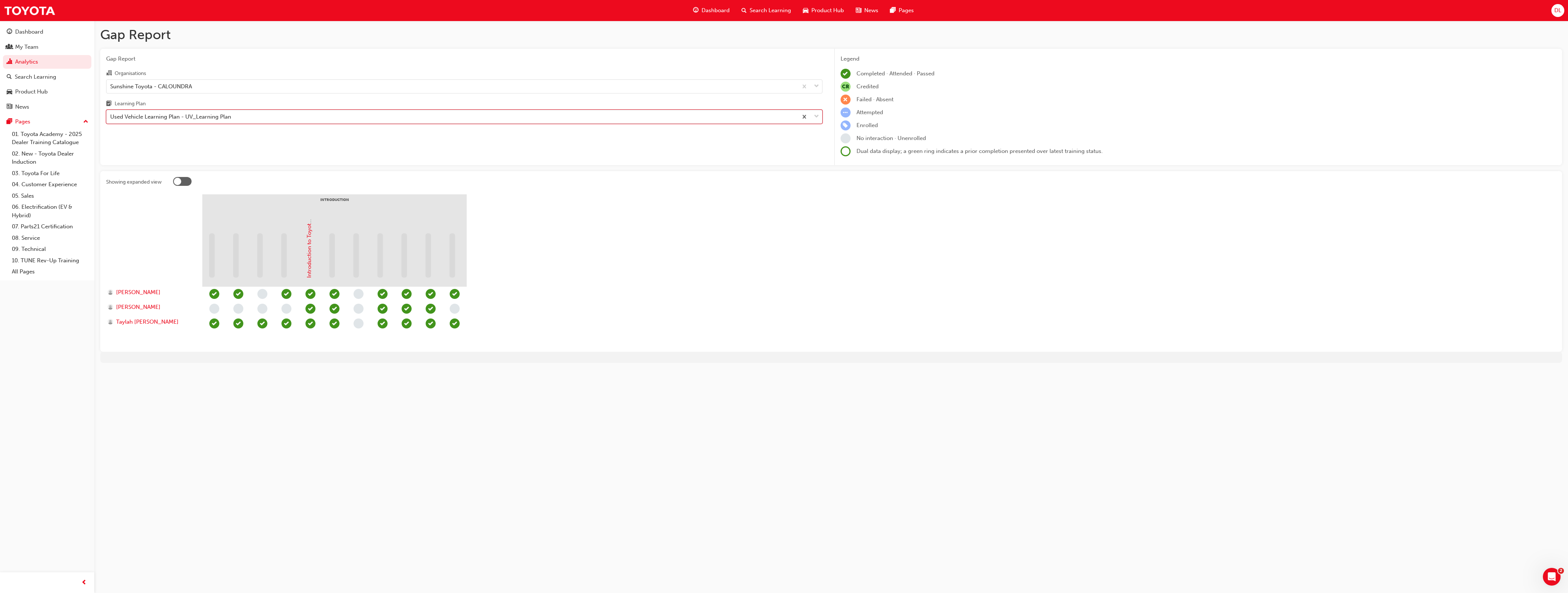
click at [143, 111] on div "Used Vehicle Learning Plan - UV_Learning Plan" at bounding box center [452, 117] width 691 height 13
click at [111, 114] on input "Learning Plan option Used Vehicle Learning Plan - UV_Learning Plan, selected. 0…" at bounding box center [110, 117] width 1 height 6
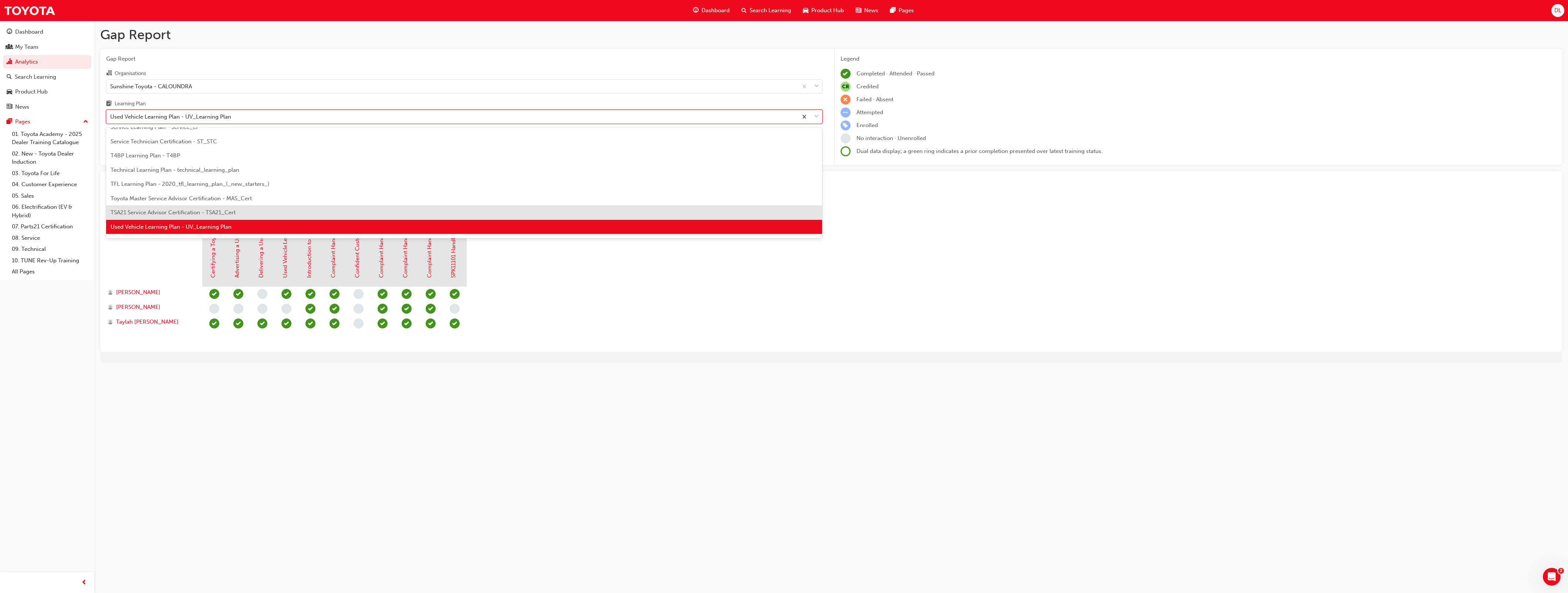
scroll to position [304, 0]
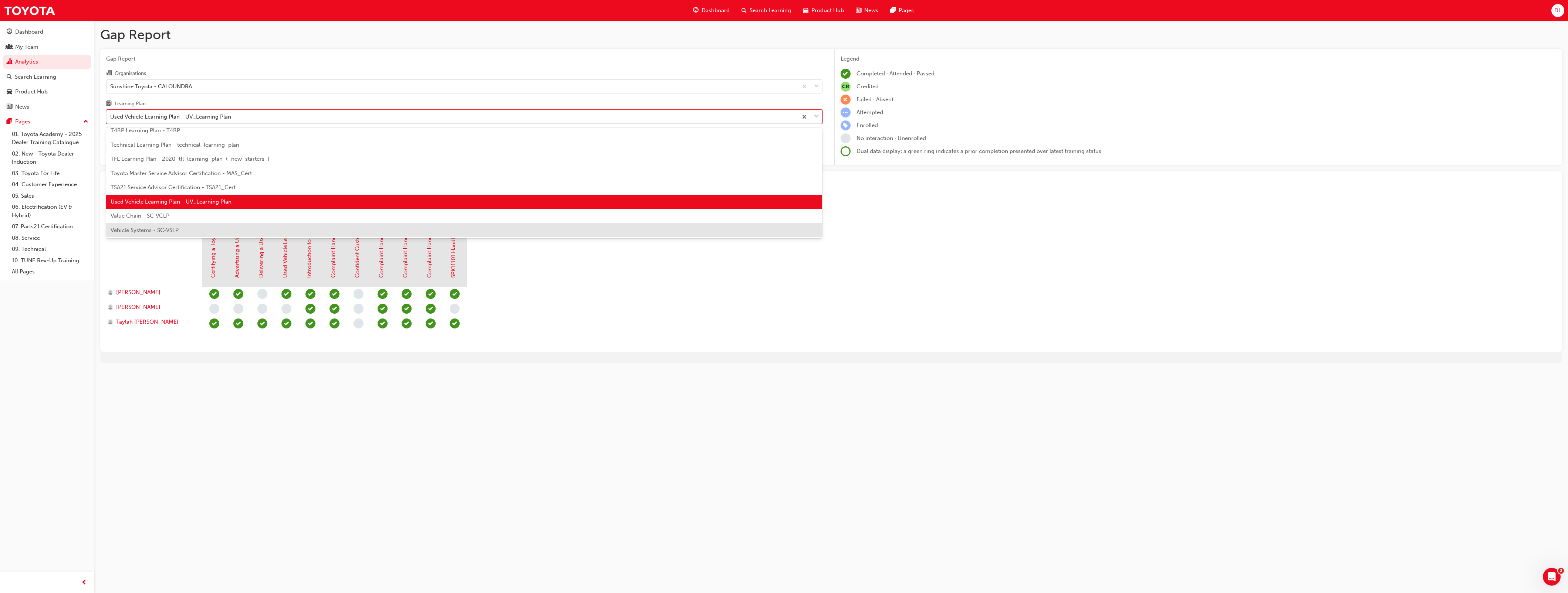
click at [151, 227] on span "Vehicle Systems - SC-VSLP" at bounding box center [145, 230] width 68 height 7
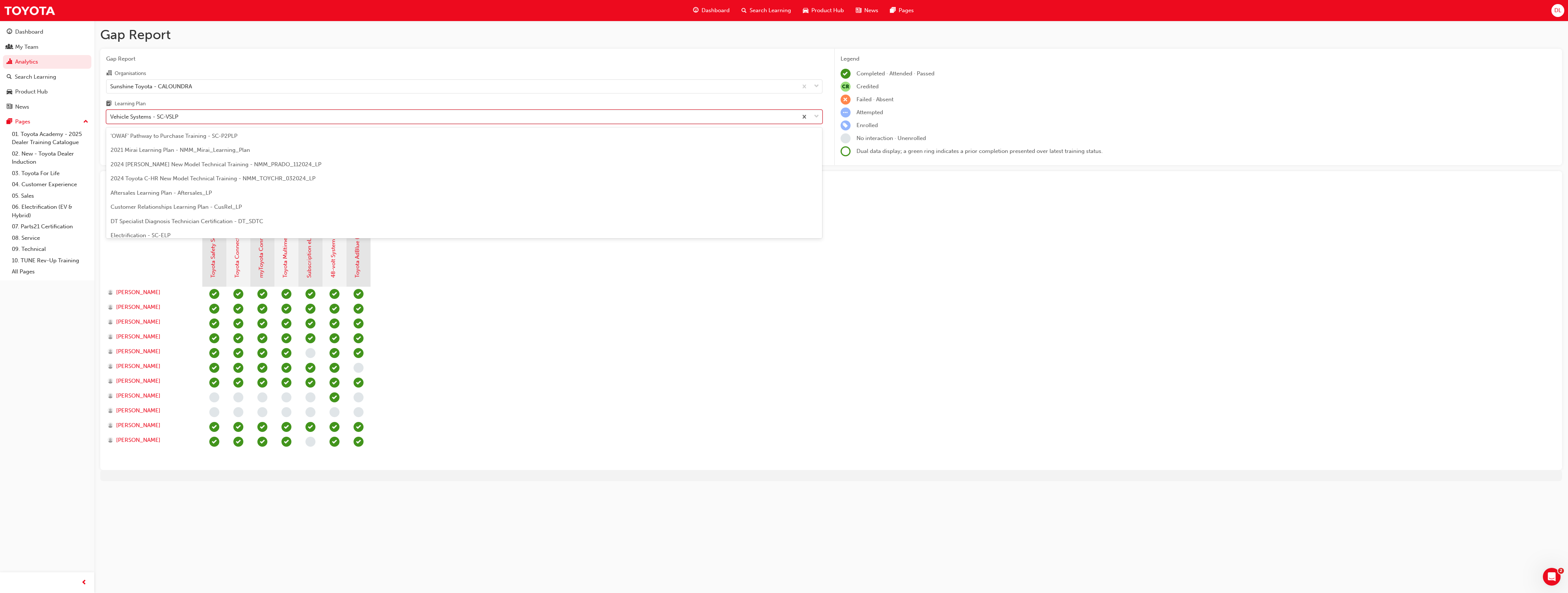
click at [158, 114] on div "Vehicle Systems - SC-VSLP" at bounding box center [144, 117] width 68 height 9
click at [111, 114] on input "Learning Plan option Vehicle Systems - SC-VSLP, selected. option Vehicle System…" at bounding box center [110, 117] width 1 height 6
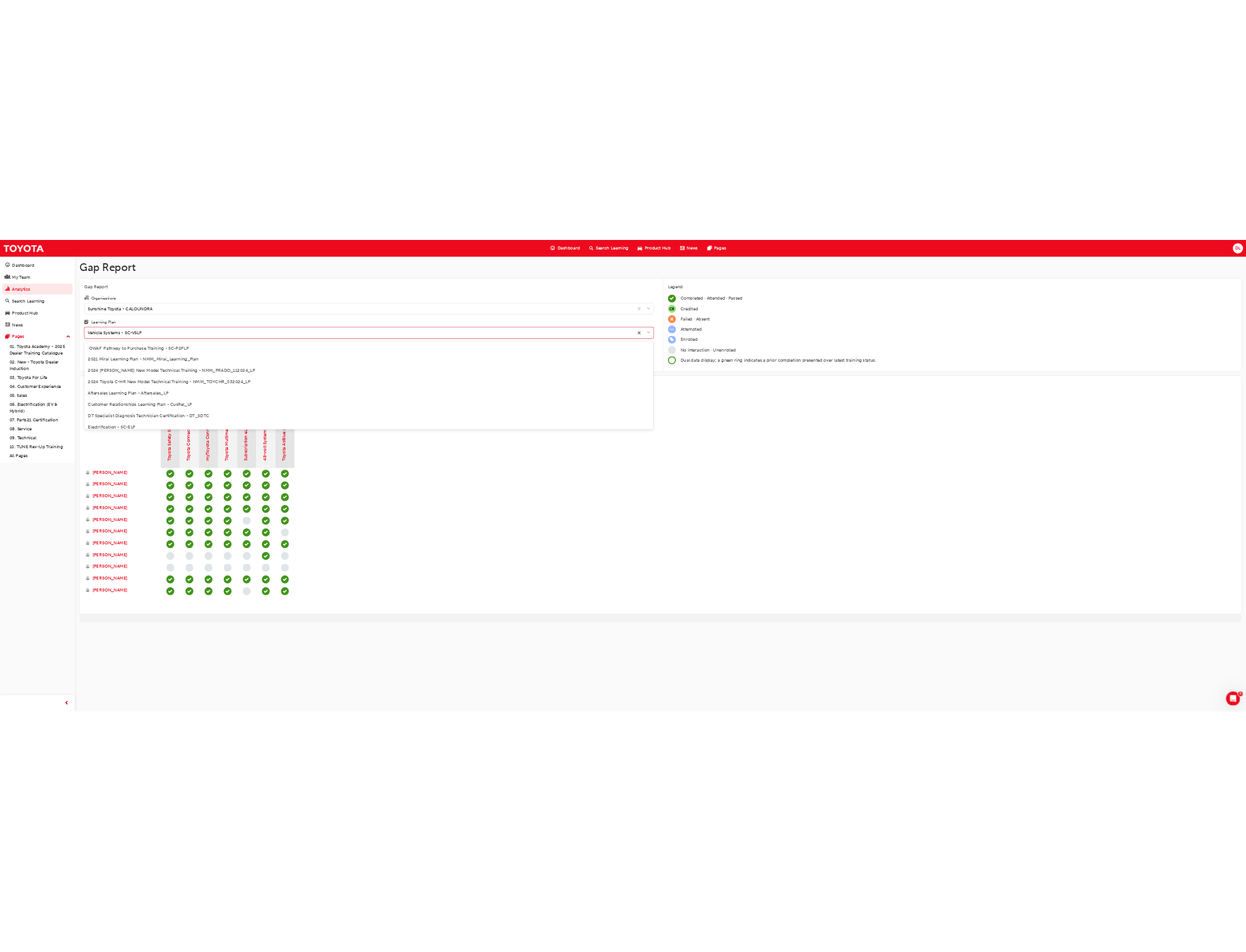
scroll to position [491, 0]
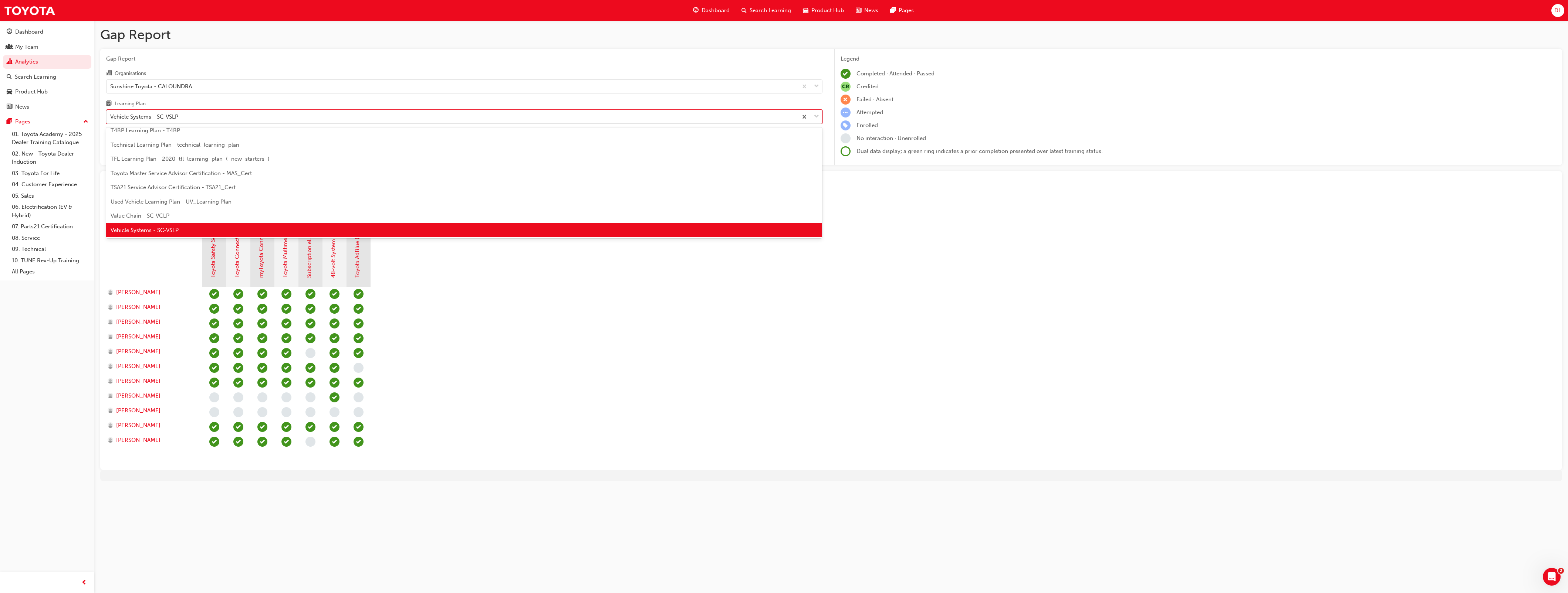
click at [154, 211] on div "Value Chain - SC-VCLP" at bounding box center [464, 216] width 716 height 15
